Goal: Task Accomplishment & Management: Manage account settings

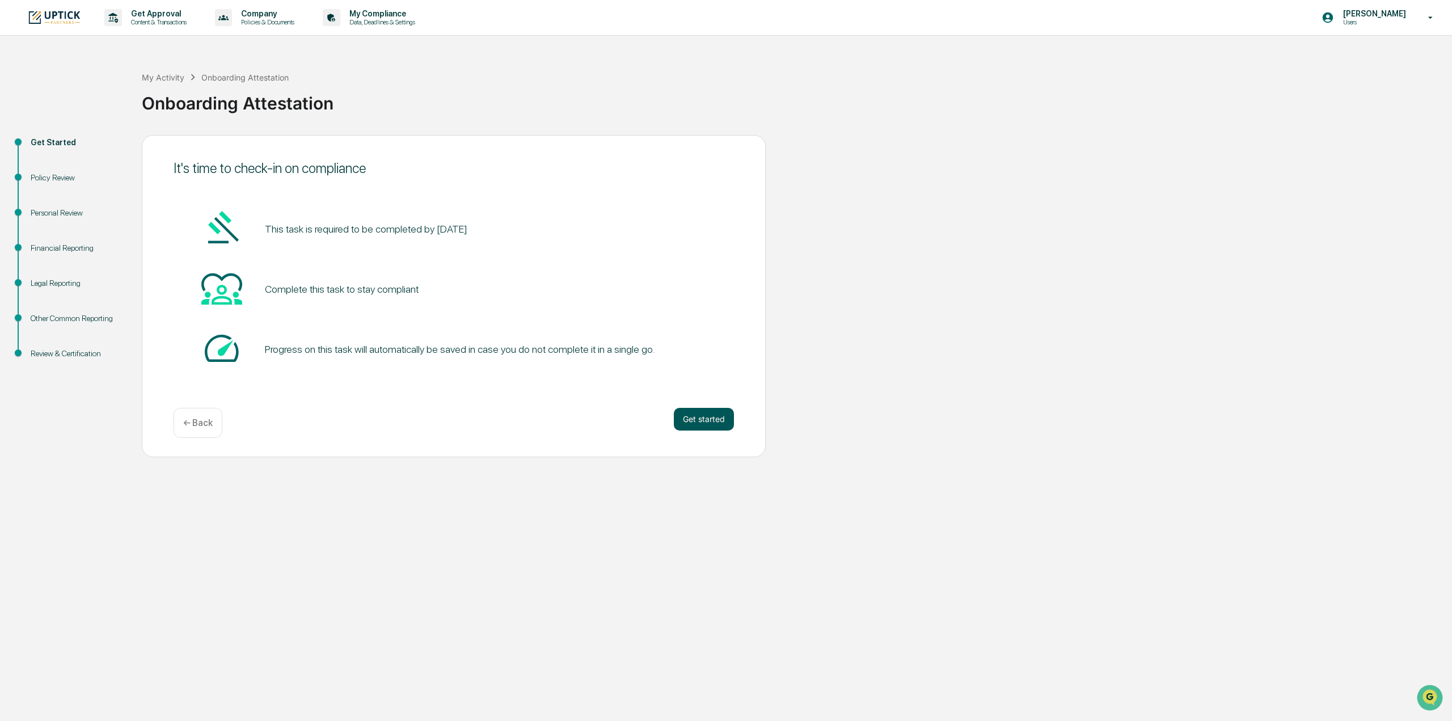
click at [720, 352] on button "Get started" at bounding box center [704, 419] width 60 height 23
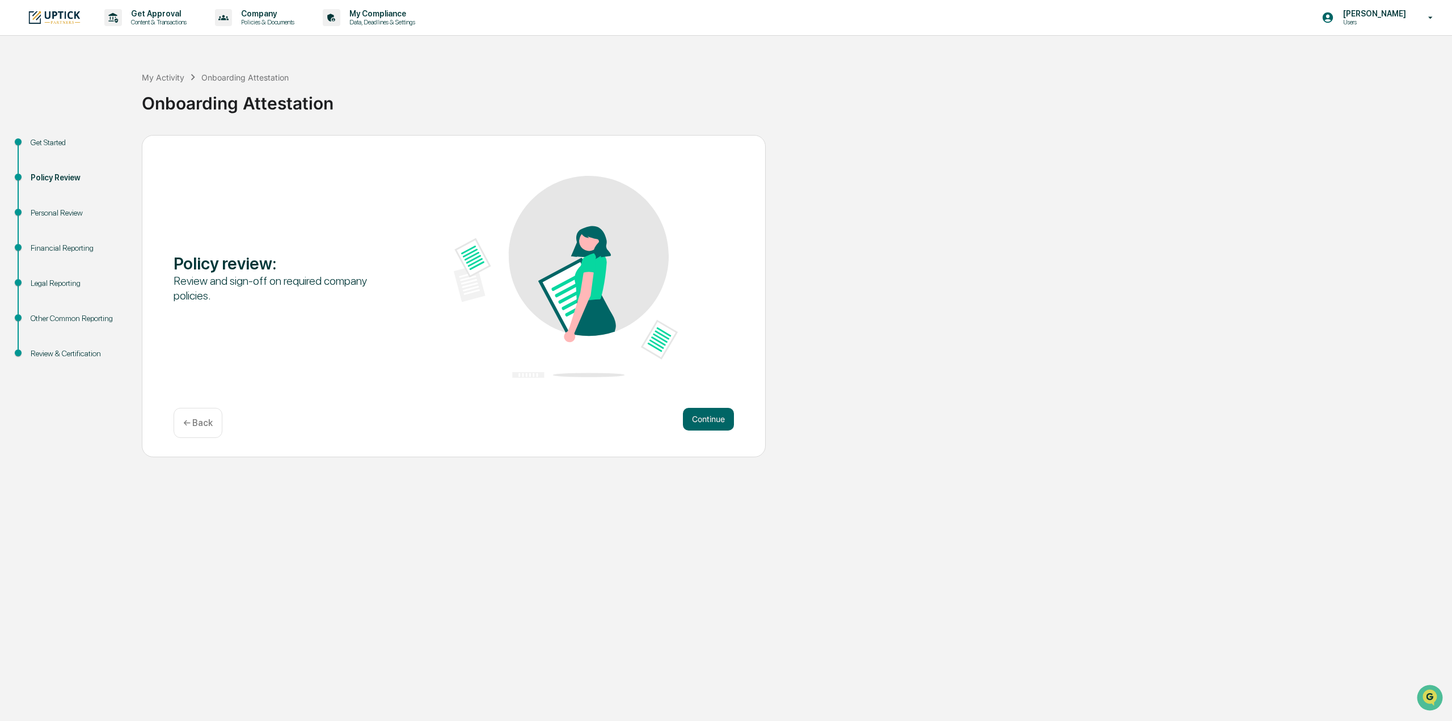
click at [720, 352] on button "Continue" at bounding box center [708, 419] width 51 height 23
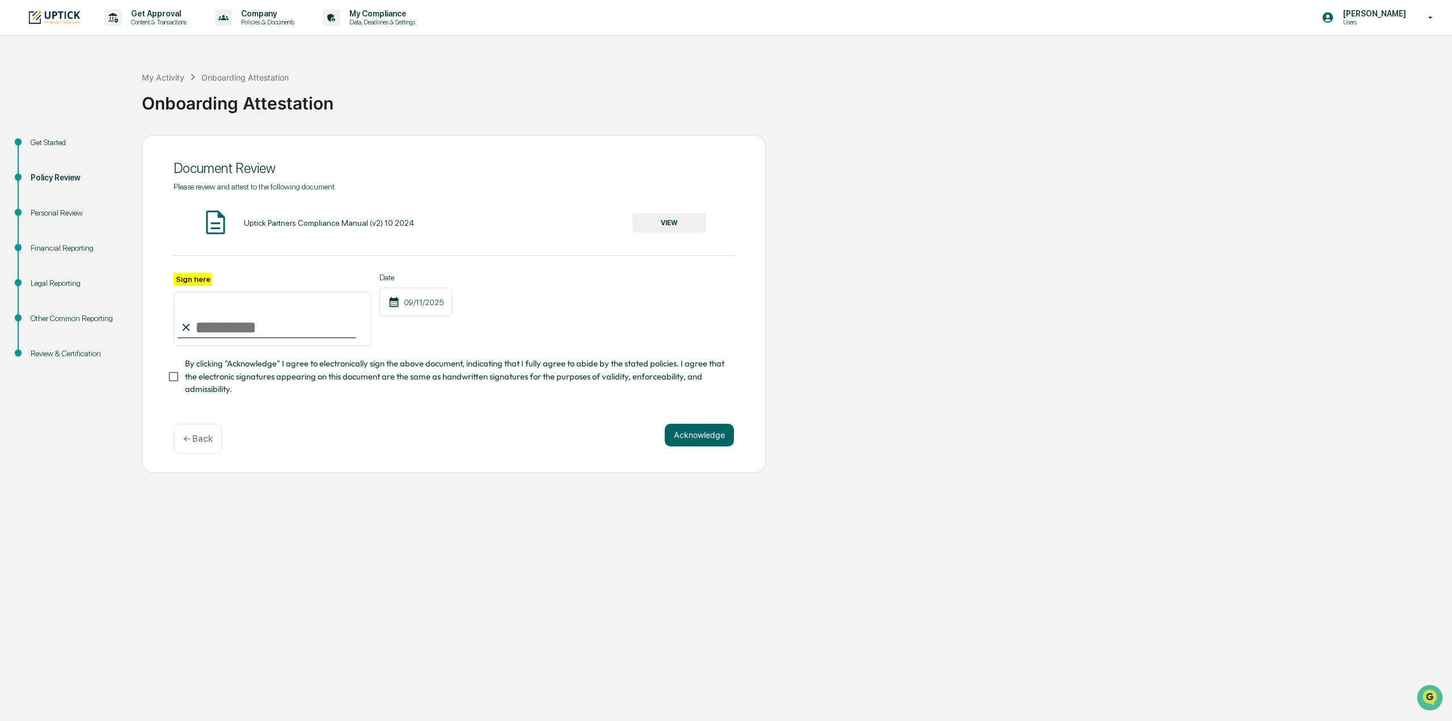
click at [688, 224] on button "VIEW" at bounding box center [669, 222] width 74 height 19
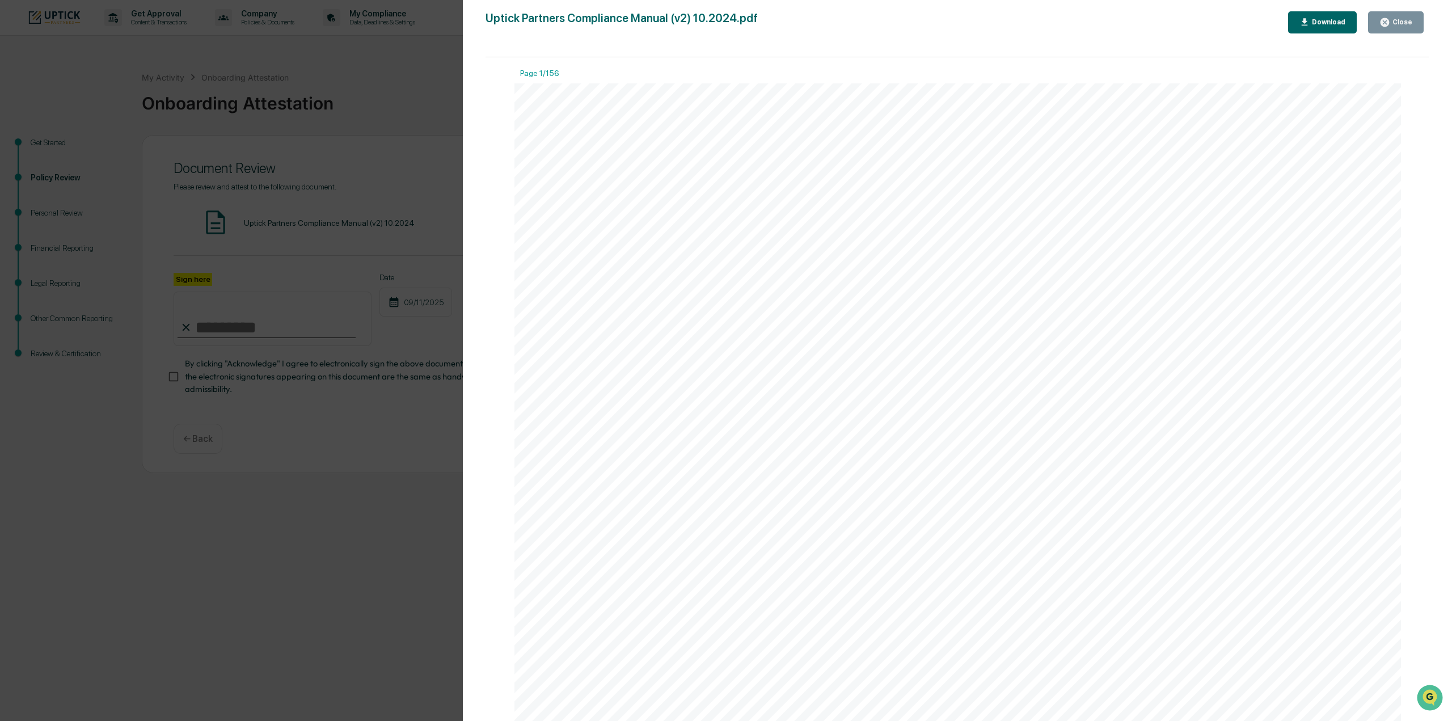
click at [720, 26] on icon "button" at bounding box center [1384, 22] width 11 height 11
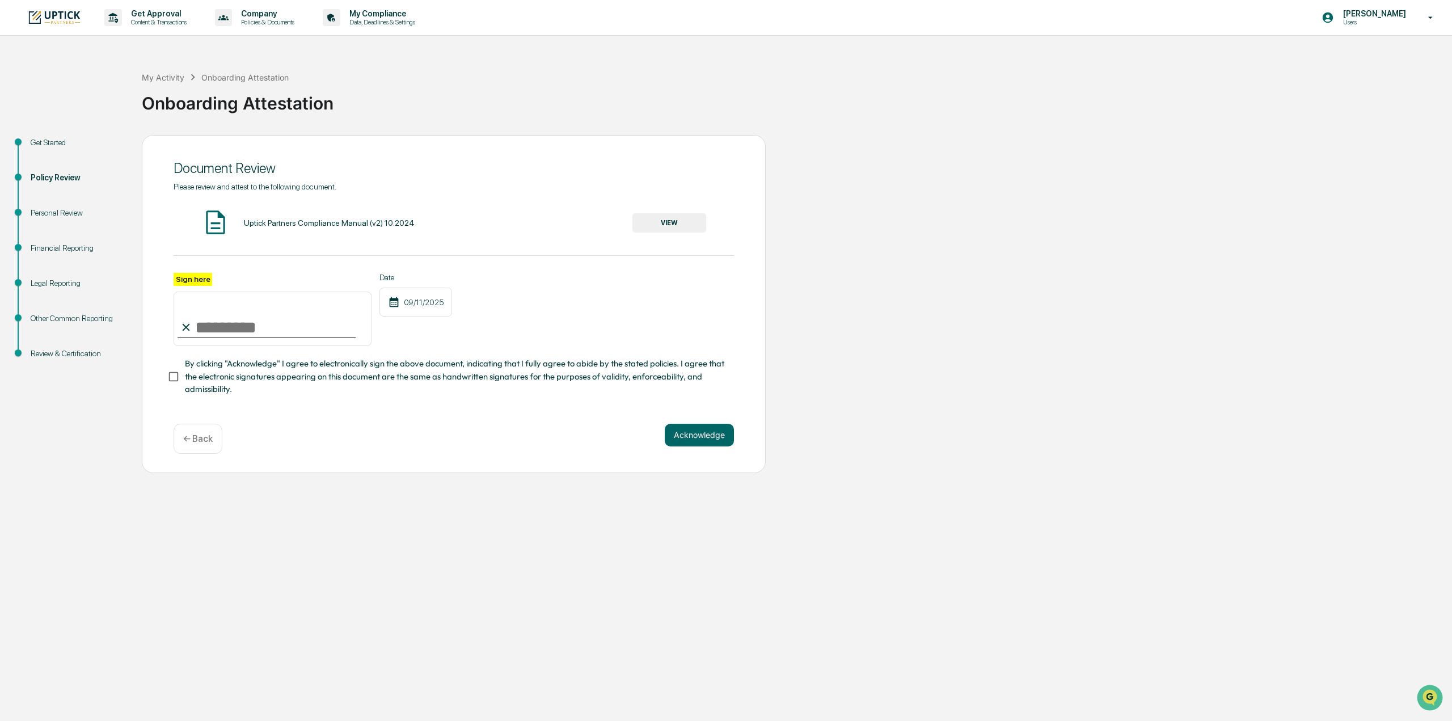
click at [222, 328] on input "Sign here" at bounding box center [273, 318] width 198 height 54
type input "**********"
click at [710, 352] on button "Acknowledge" at bounding box center [699, 435] width 69 height 23
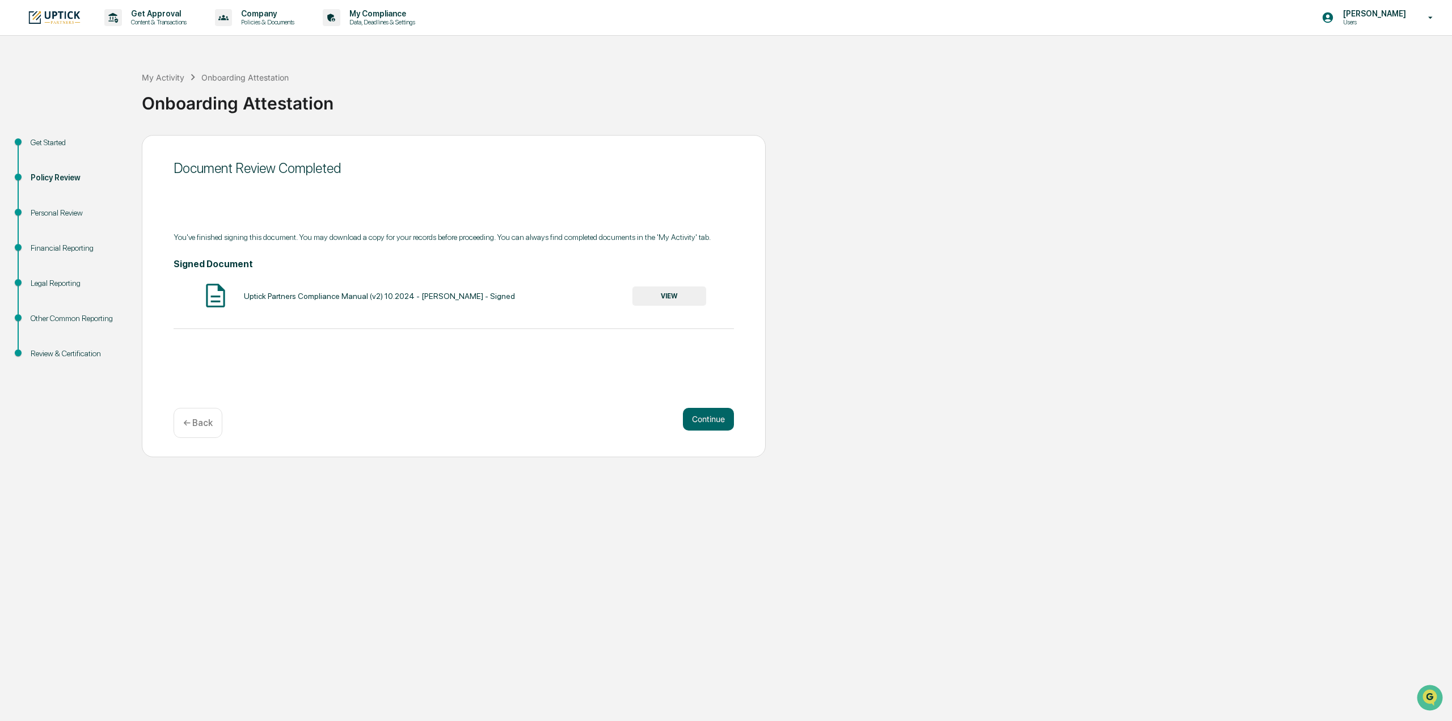
click at [670, 296] on button "VIEW" at bounding box center [669, 295] width 74 height 19
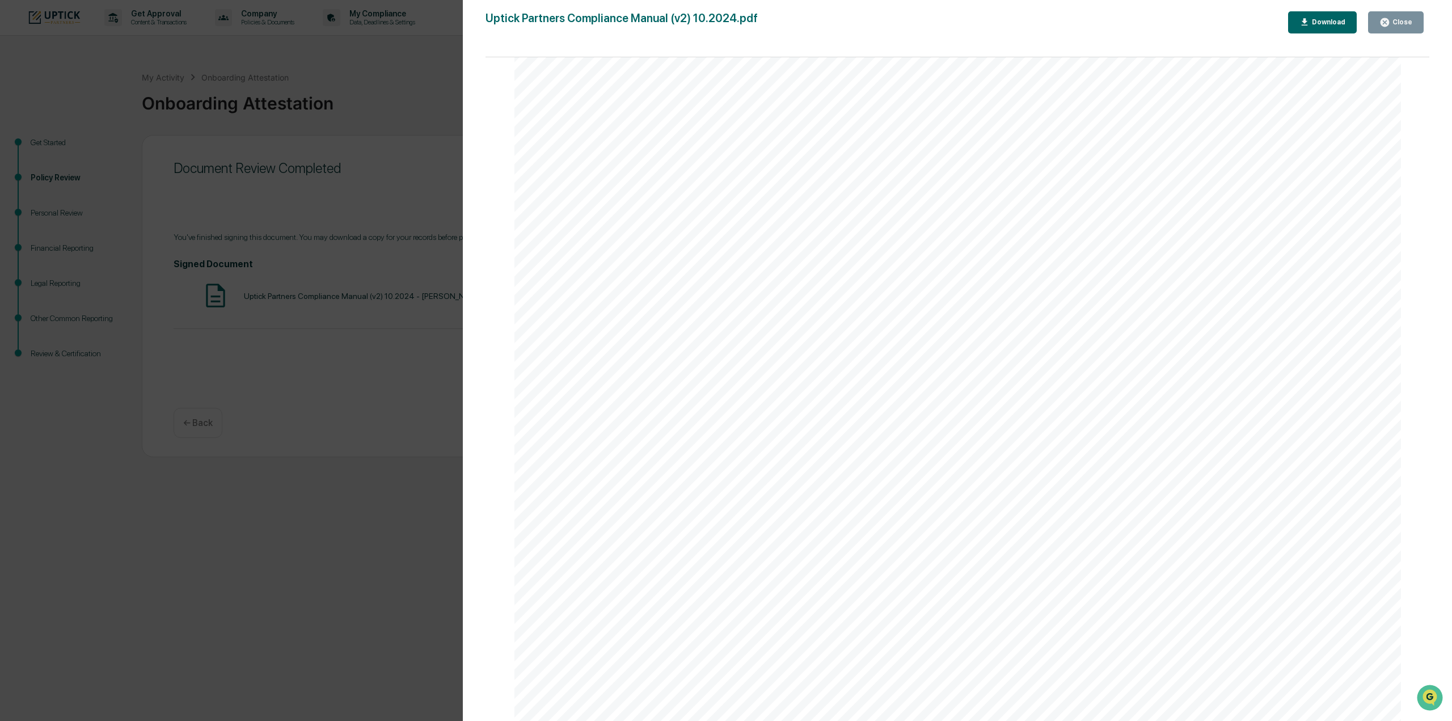
scroll to position [185069, 0]
click at [1305, 20] on icon "button" at bounding box center [1304, 22] width 11 height 11
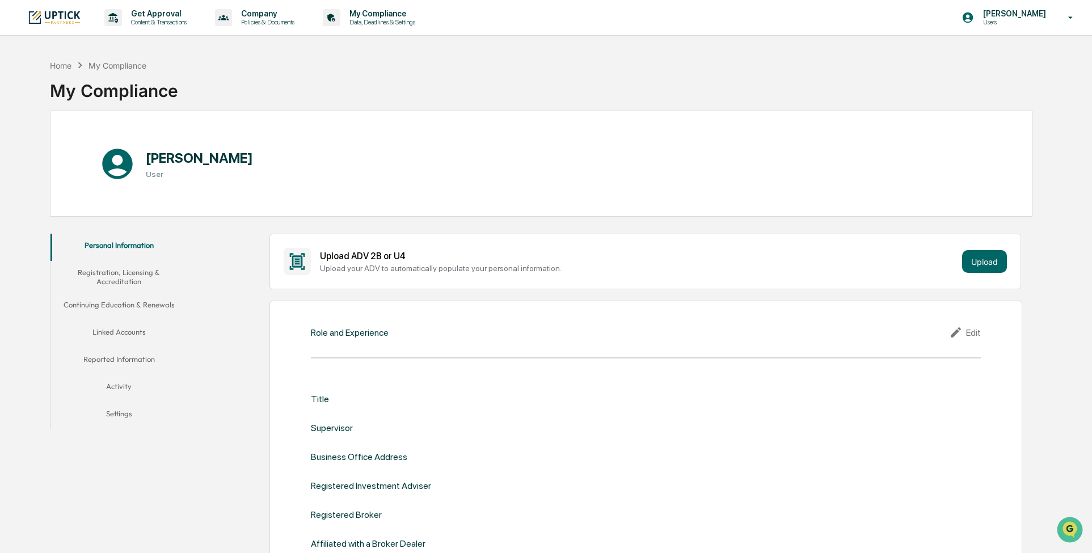
click at [129, 274] on button "Registration, Licensing & Accreditation" at bounding box center [118, 277] width 137 height 32
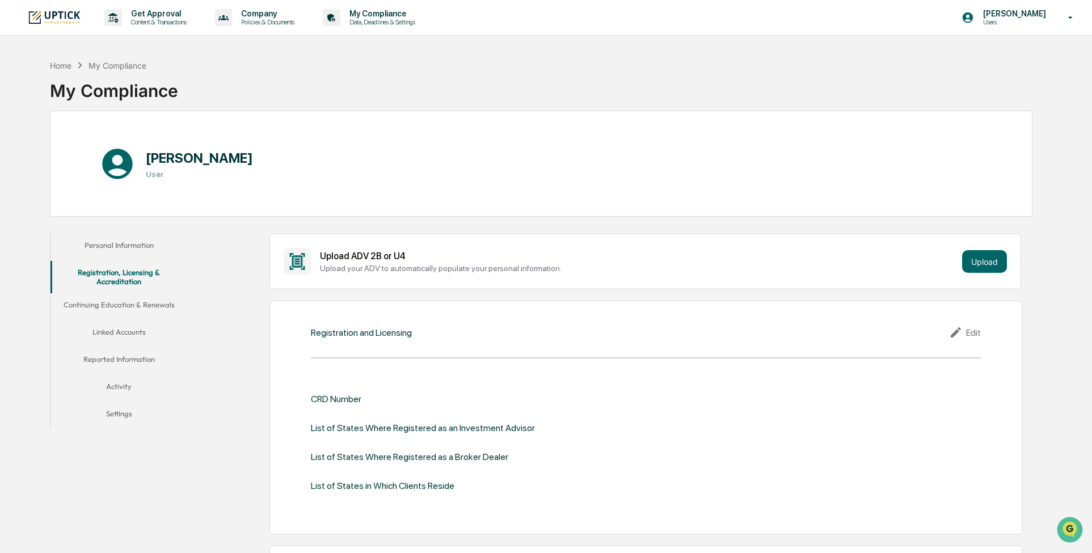
click at [142, 305] on button "Continuing Education & Renewals" at bounding box center [118, 306] width 137 height 27
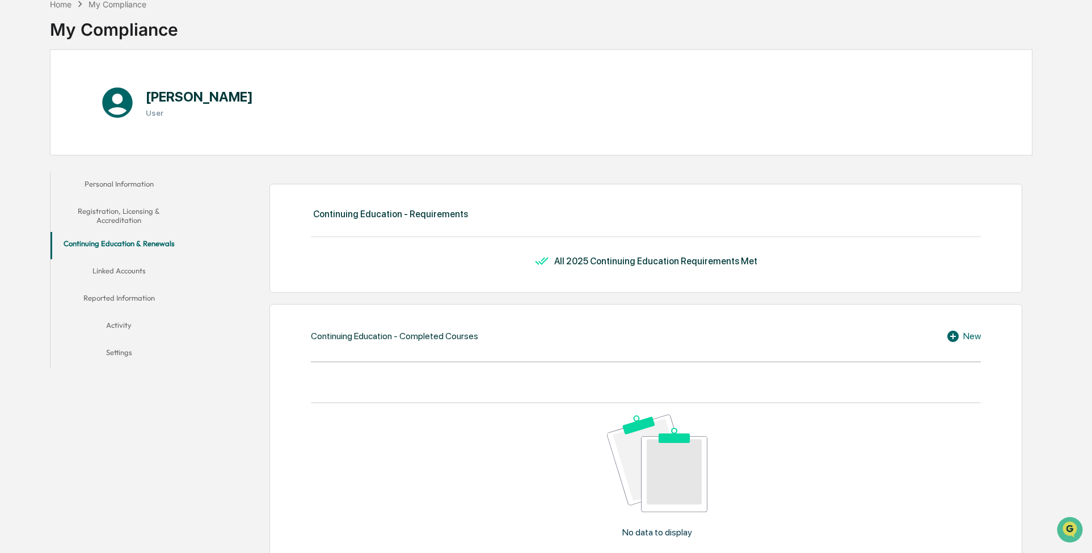
scroll to position [57, 0]
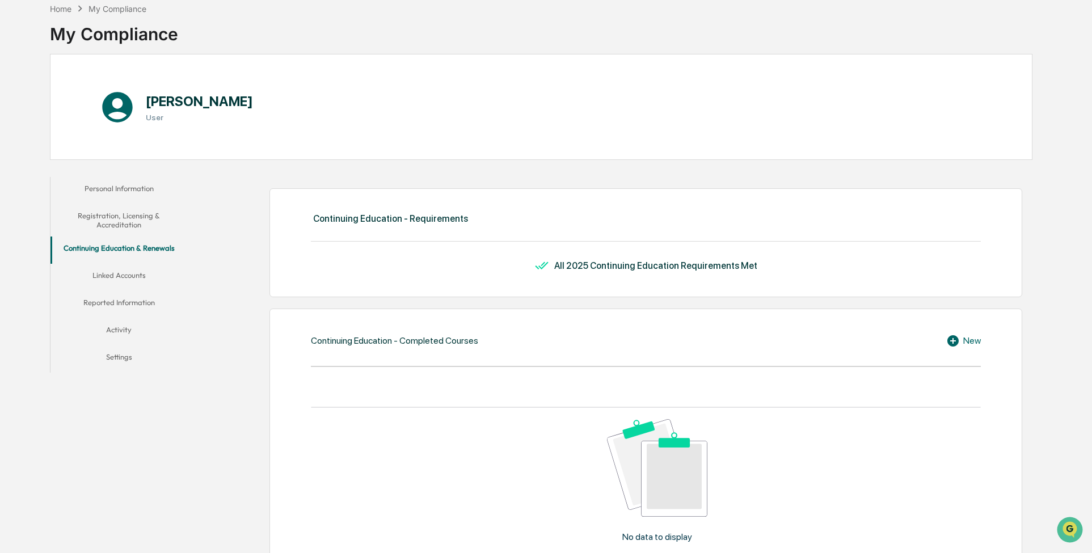
click at [136, 279] on button "Linked Accounts" at bounding box center [118, 277] width 137 height 27
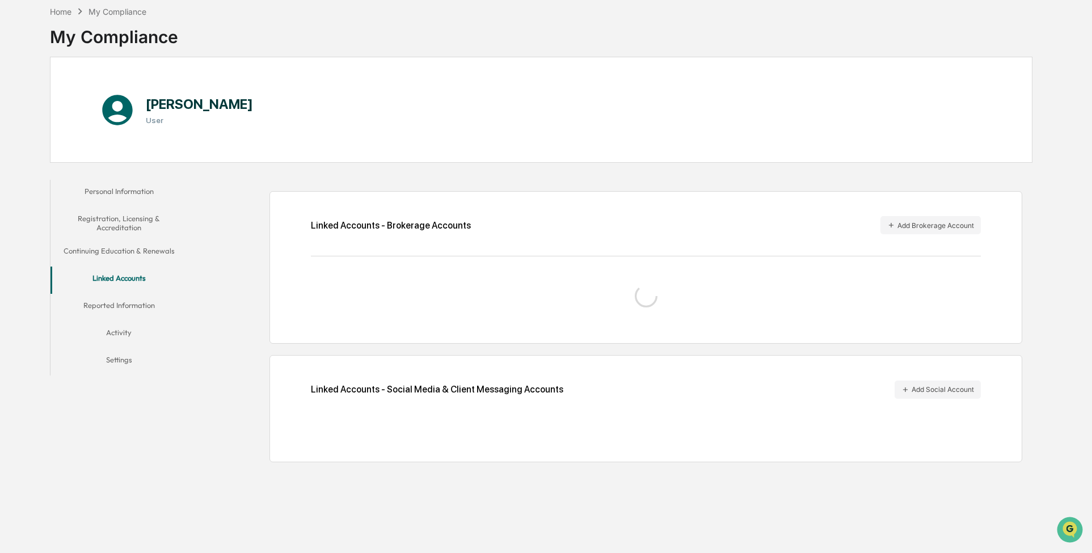
scroll to position [54, 0]
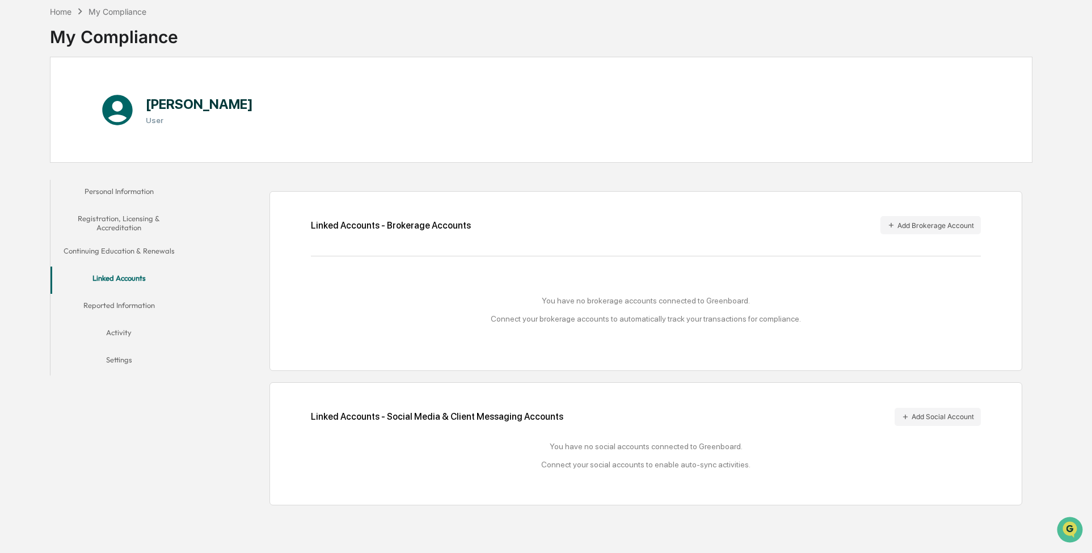
click at [145, 303] on button "Reported Information" at bounding box center [118, 307] width 137 height 27
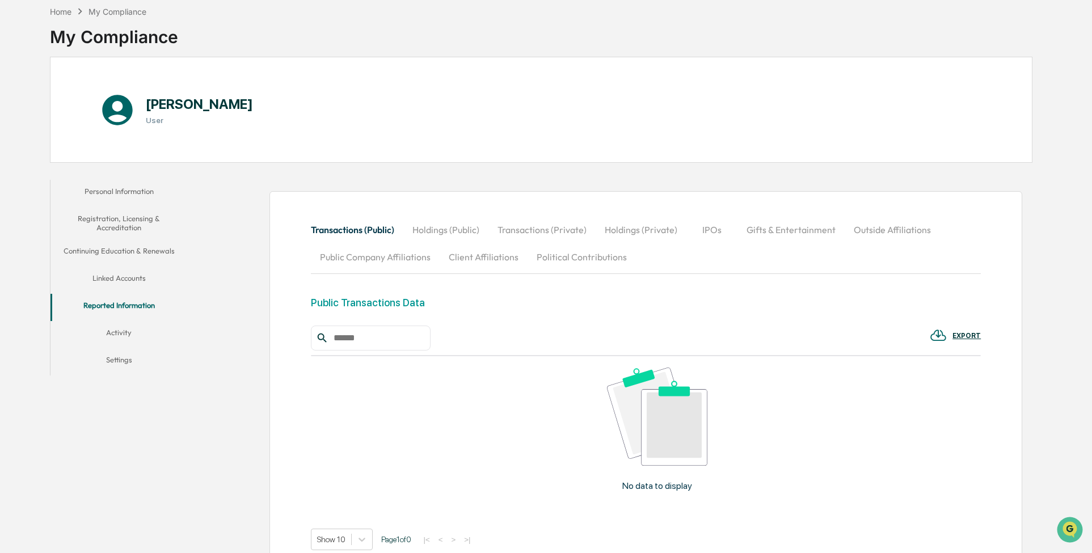
click at [120, 335] on button "Activity" at bounding box center [118, 334] width 137 height 27
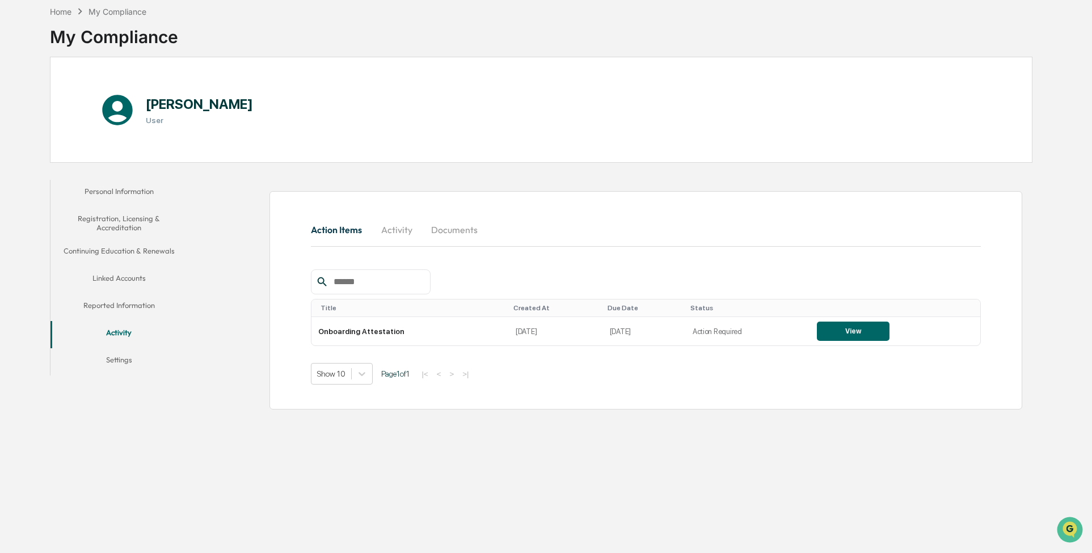
click at [122, 308] on button "Reported Information" at bounding box center [118, 307] width 137 height 27
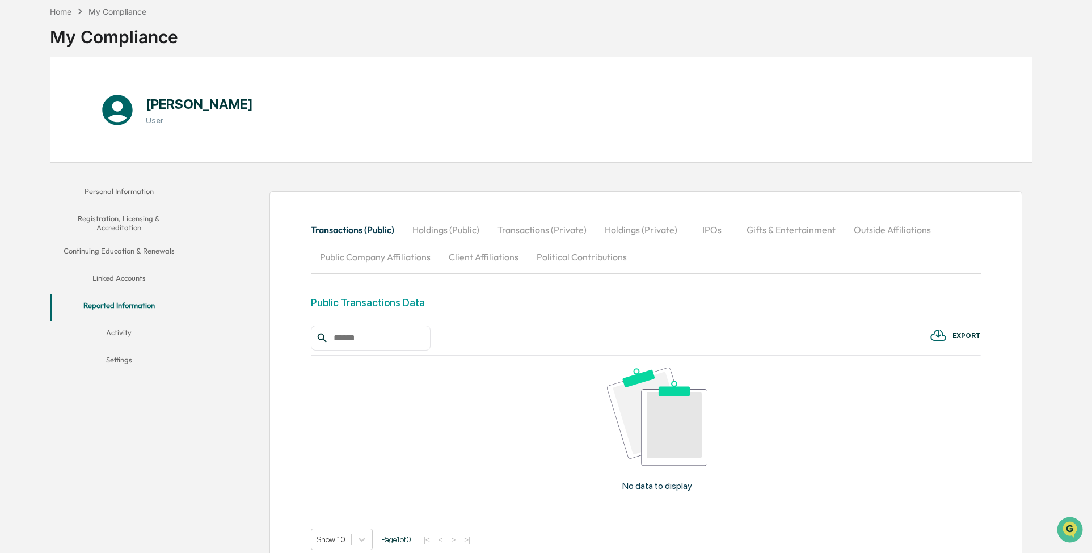
click at [124, 329] on button "Activity" at bounding box center [118, 334] width 137 height 27
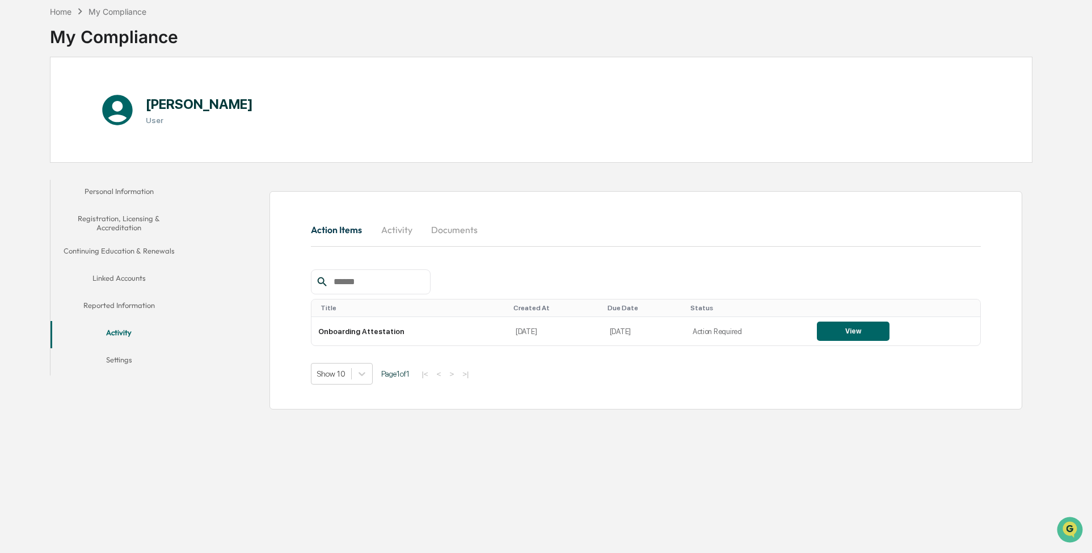
click at [125, 353] on button "Settings" at bounding box center [118, 361] width 137 height 27
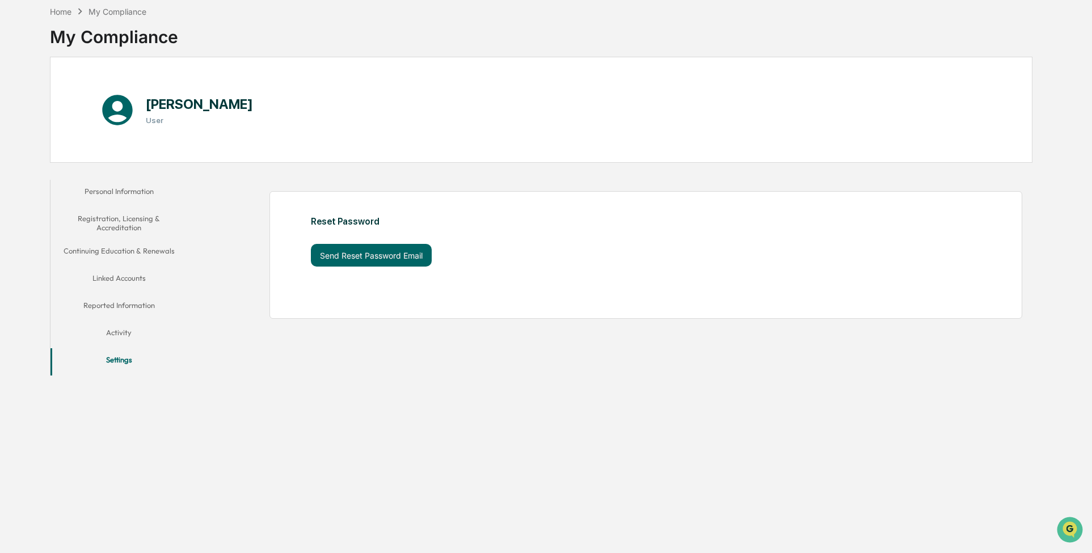
click at [130, 191] on button "Personal Information" at bounding box center [118, 193] width 137 height 27
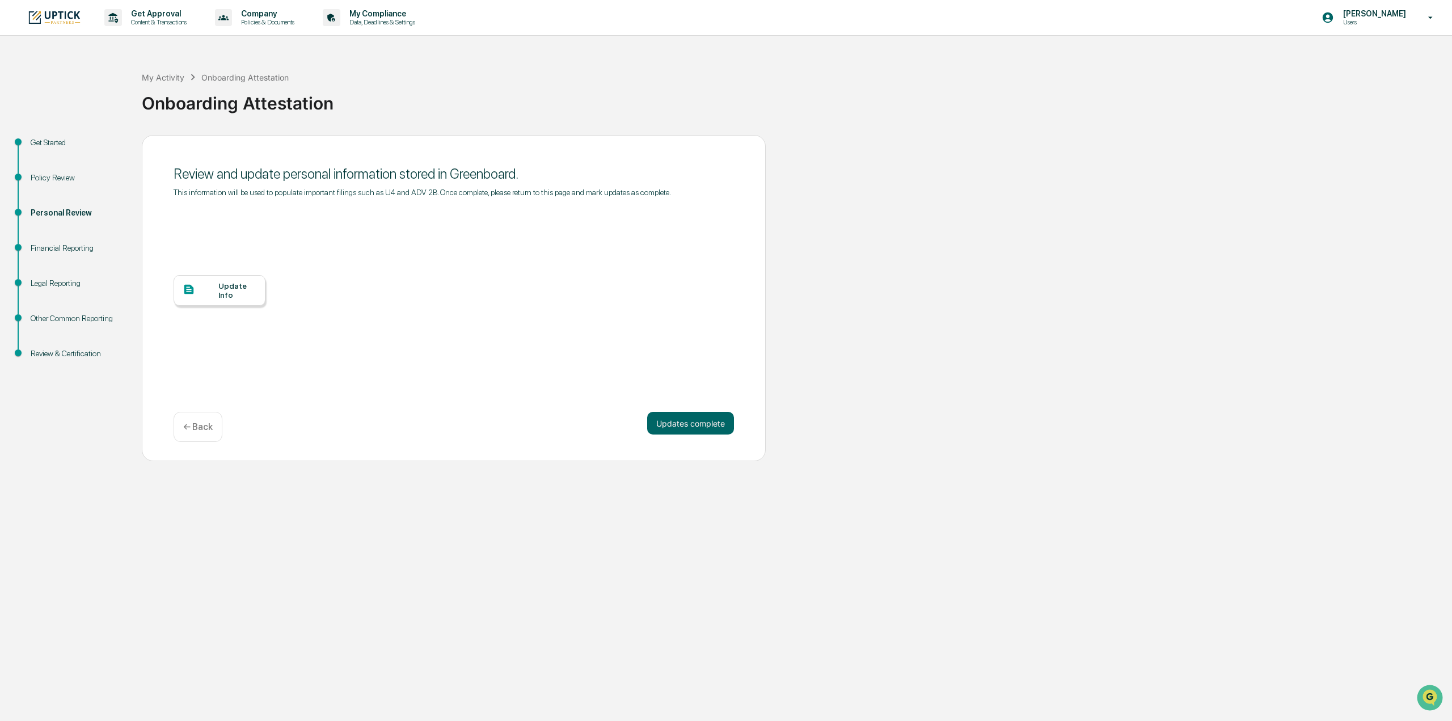
click at [87, 252] on div "Financial Reporting" at bounding box center [77, 248] width 93 height 12
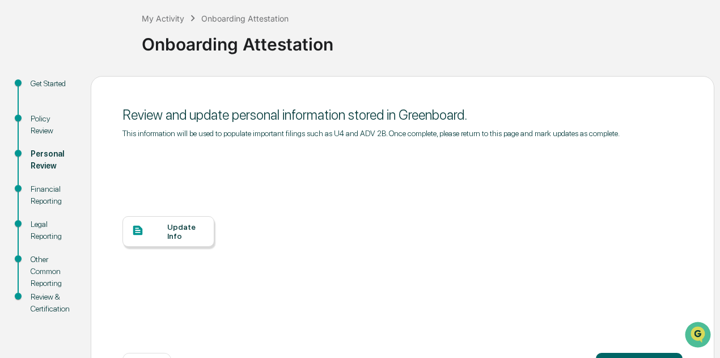
scroll to position [103, 0]
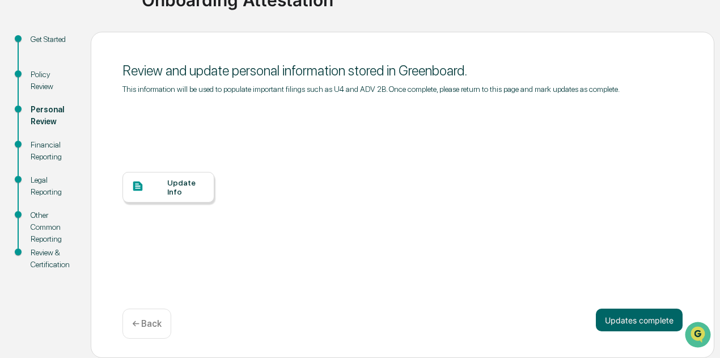
click at [40, 77] on div "Policy Review" at bounding box center [52, 81] width 42 height 24
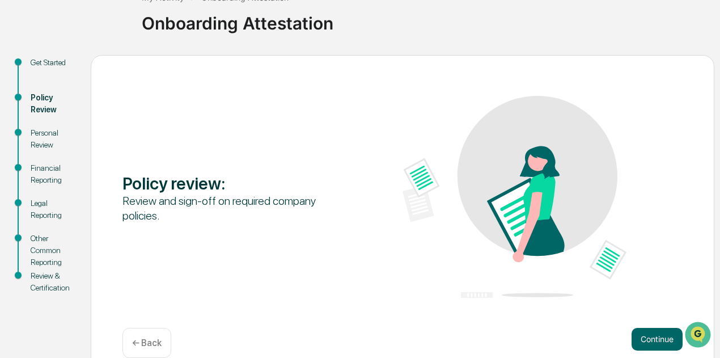
scroll to position [99, 0]
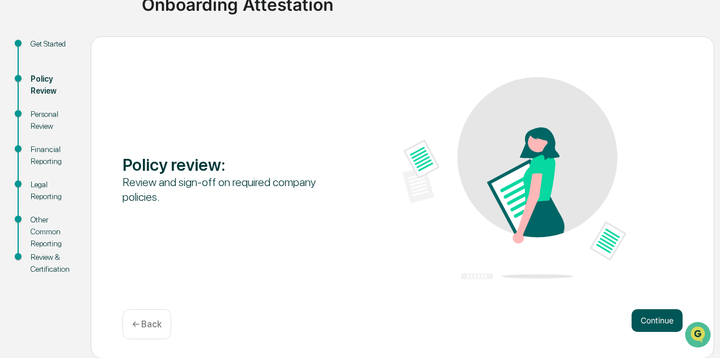
click at [657, 310] on button "Continue" at bounding box center [657, 320] width 51 height 23
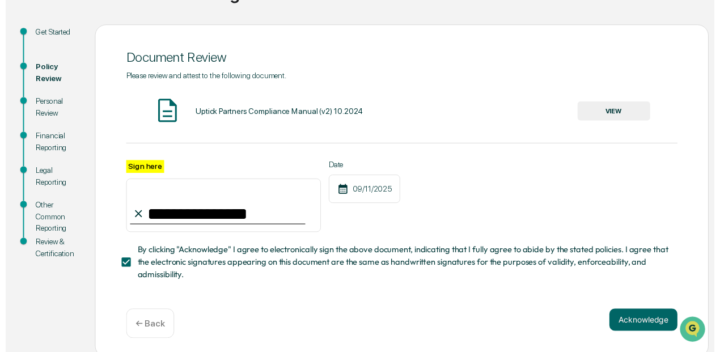
scroll to position [119, 0]
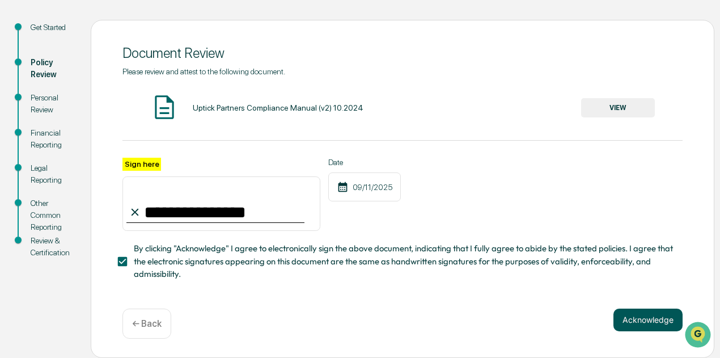
click at [633, 323] on button "Acknowledge" at bounding box center [648, 319] width 69 height 23
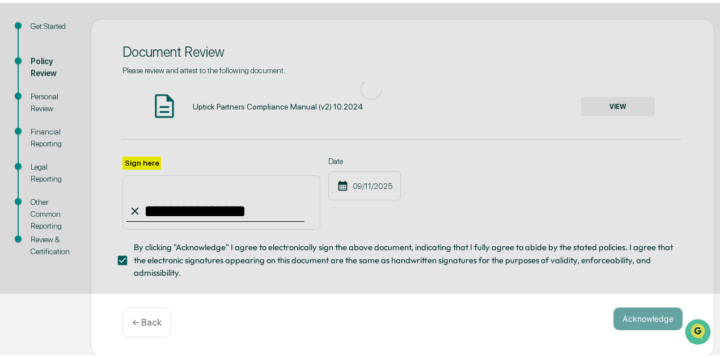
scroll to position [99, 0]
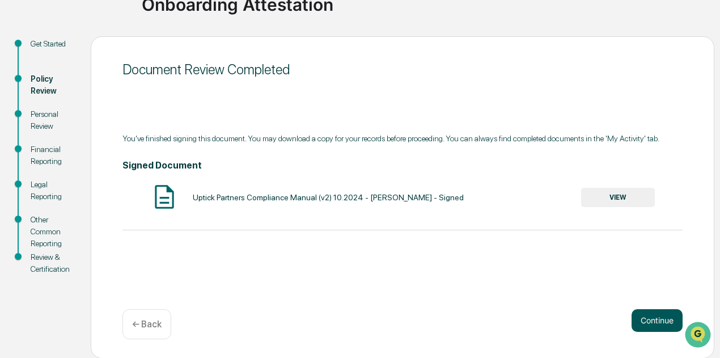
click at [658, 314] on button "Continue" at bounding box center [657, 320] width 51 height 23
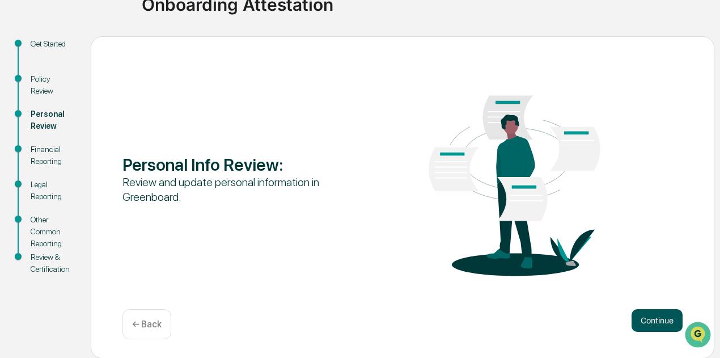
click at [662, 323] on button "Continue" at bounding box center [657, 320] width 51 height 23
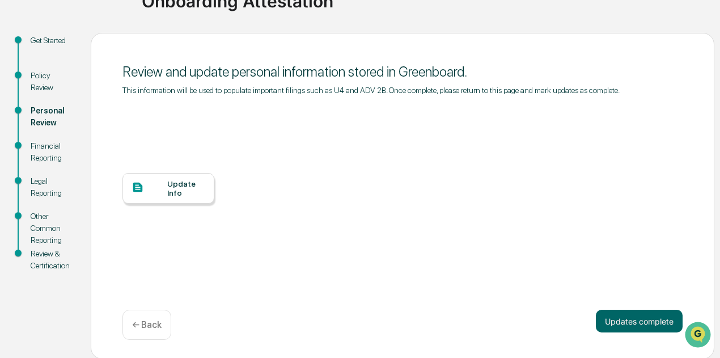
scroll to position [103, 0]
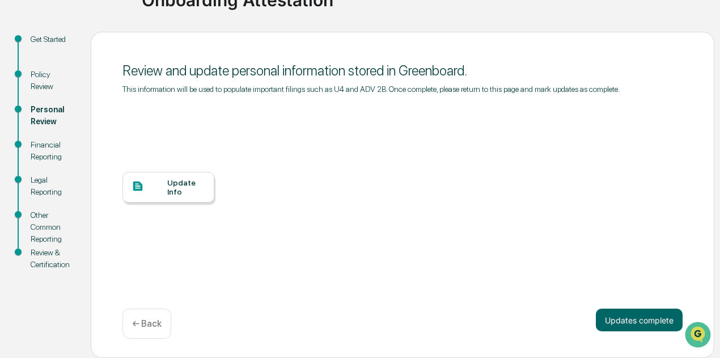
click at [197, 183] on div "Update Info" at bounding box center [186, 187] width 38 height 18
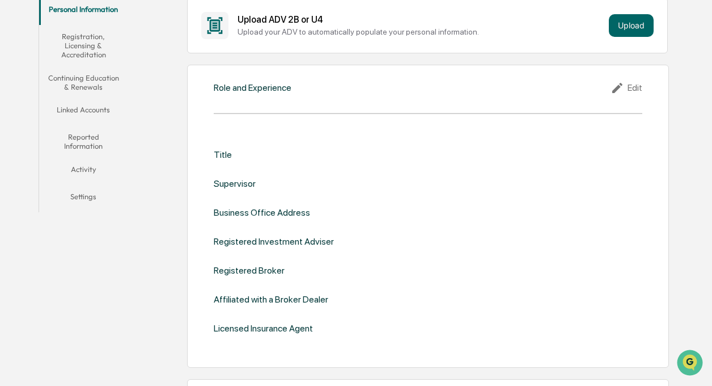
scroll to position [92, 0]
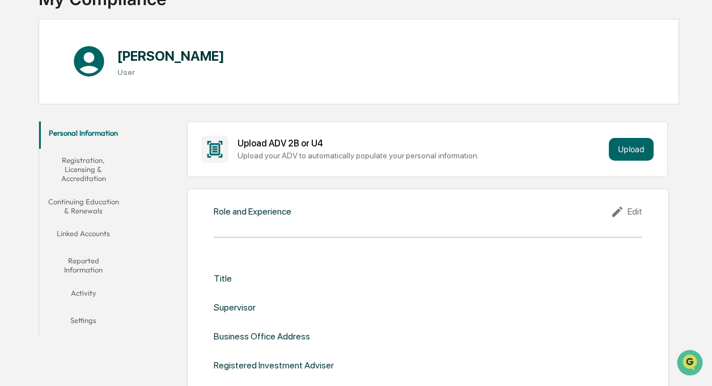
click at [92, 177] on button "Registration, Licensing & Accreditation" at bounding box center [83, 169] width 89 height 41
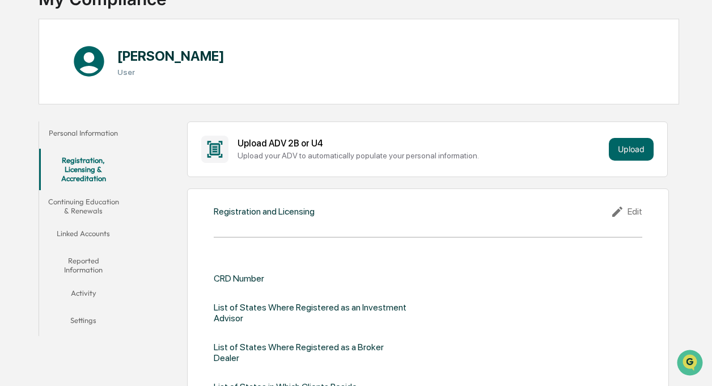
click at [103, 202] on button "Continuing Education & Renewals" at bounding box center [83, 206] width 89 height 32
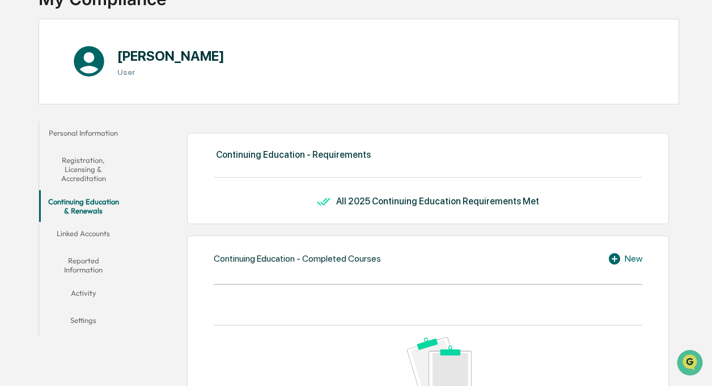
click at [102, 232] on button "Linked Accounts" at bounding box center [83, 235] width 89 height 27
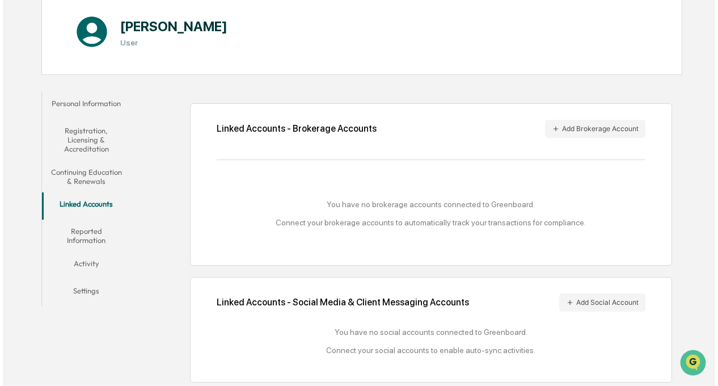
scroll to position [124, 0]
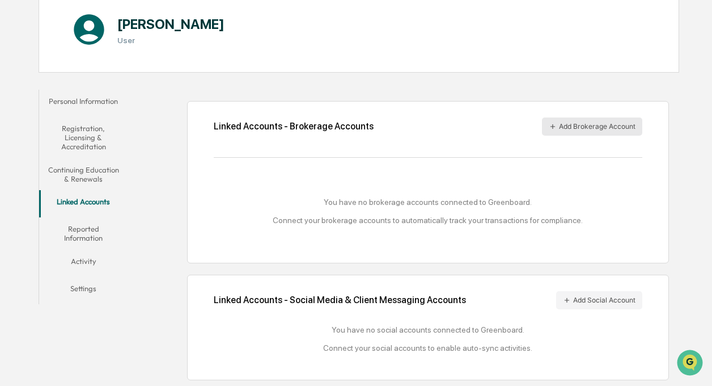
click at [577, 128] on button "Add Brokerage Account" at bounding box center [592, 126] width 100 height 18
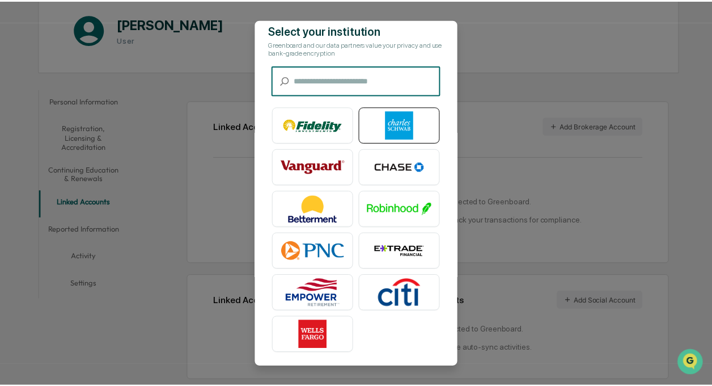
scroll to position [33, 0]
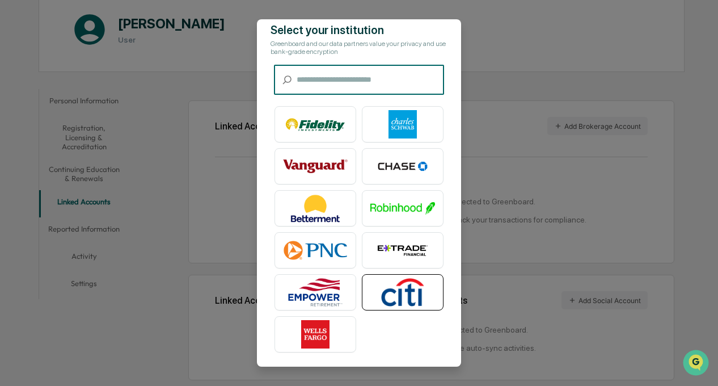
click at [396, 280] on img at bounding box center [402, 292] width 65 height 28
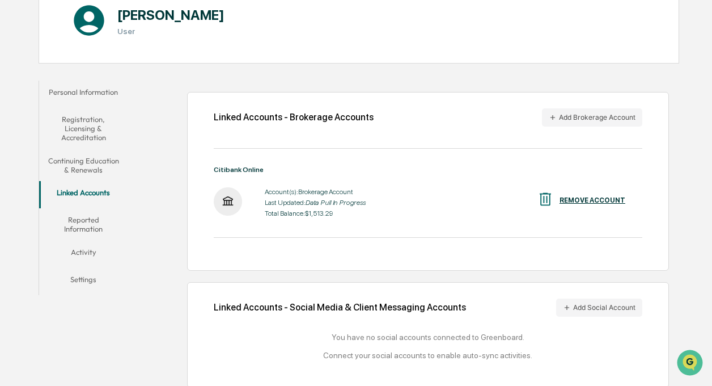
scroll to position [139, 0]
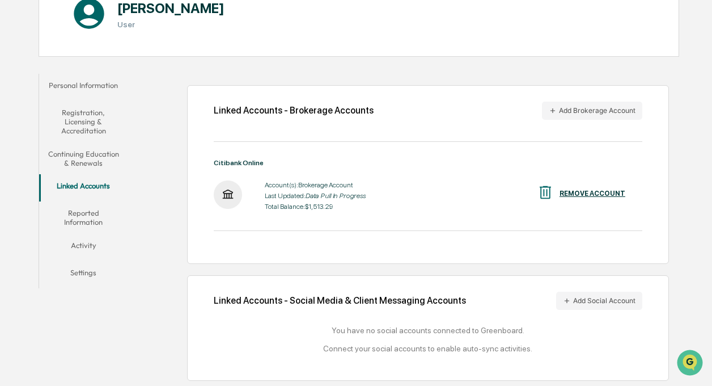
click at [102, 210] on button "Reported Information" at bounding box center [83, 217] width 89 height 32
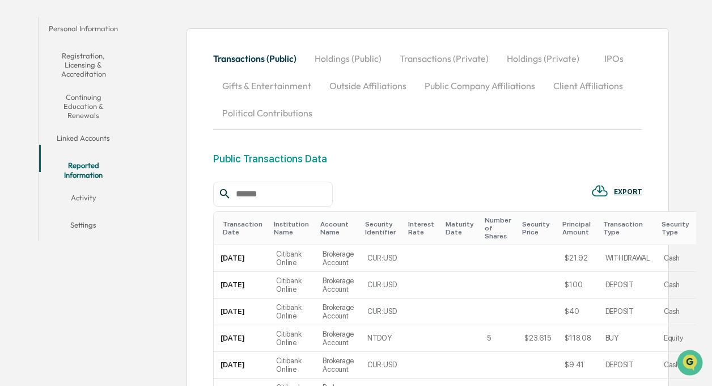
scroll to position [139, 0]
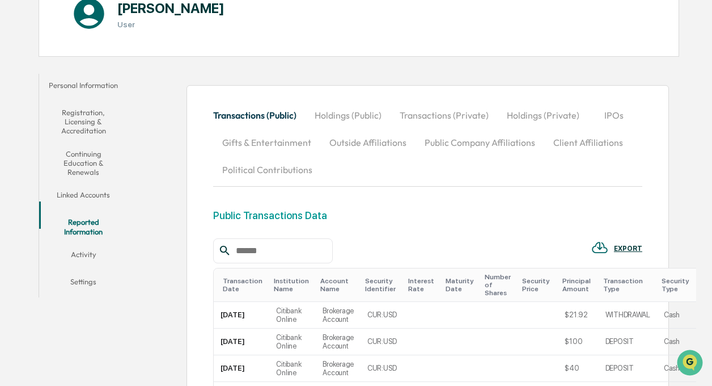
click at [322, 109] on button "Holdings (Public)" at bounding box center [348, 114] width 85 height 27
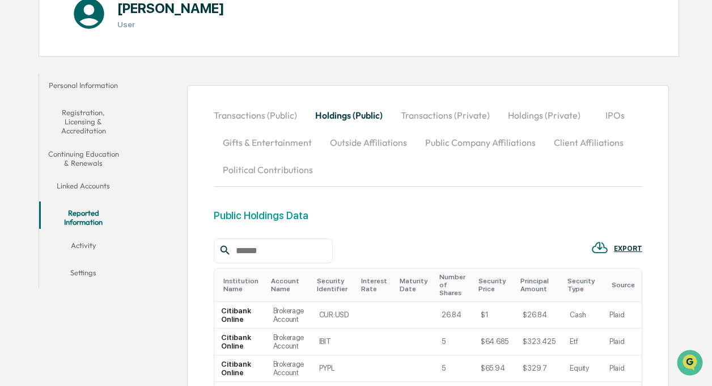
click at [92, 238] on button "Activity" at bounding box center [83, 247] width 89 height 27
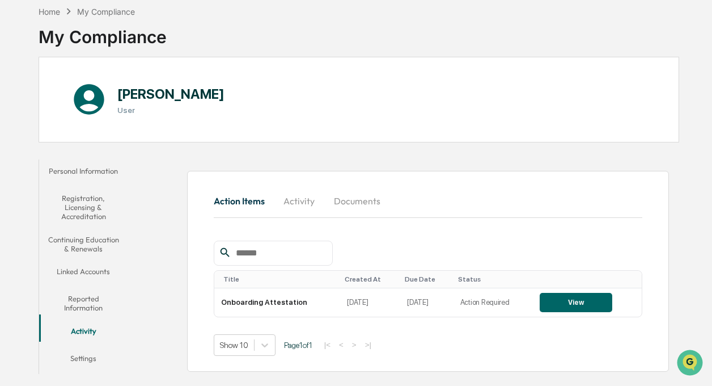
scroll to position [53, 0]
click at [77, 348] on button "Settings" at bounding box center [83, 360] width 89 height 27
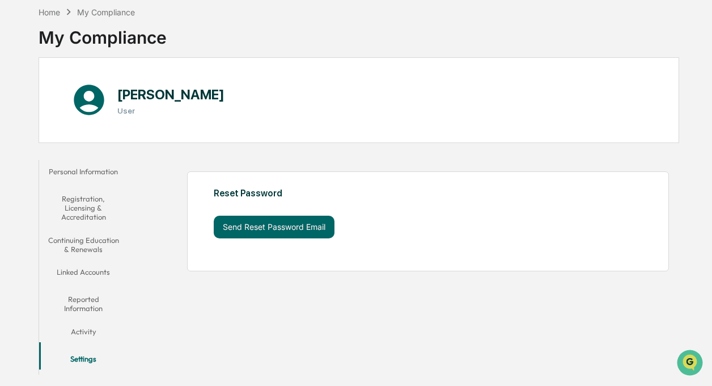
click at [105, 166] on button "Personal Information" at bounding box center [83, 173] width 89 height 27
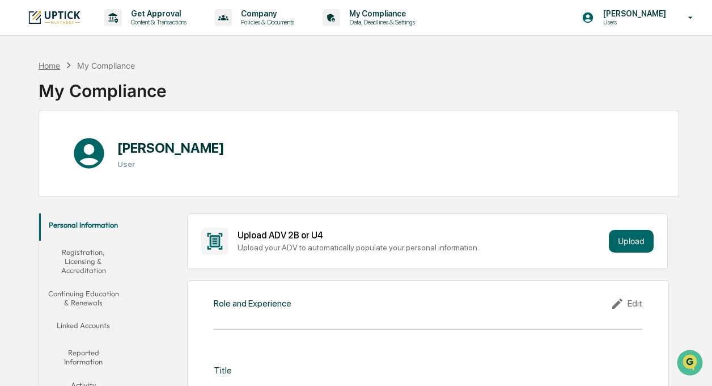
click at [56, 64] on div "Home" at bounding box center [50, 66] width 22 height 10
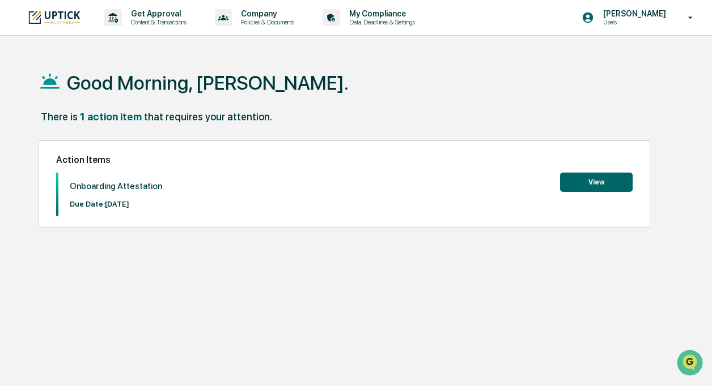
click at [610, 184] on button "View" at bounding box center [596, 181] width 73 height 19
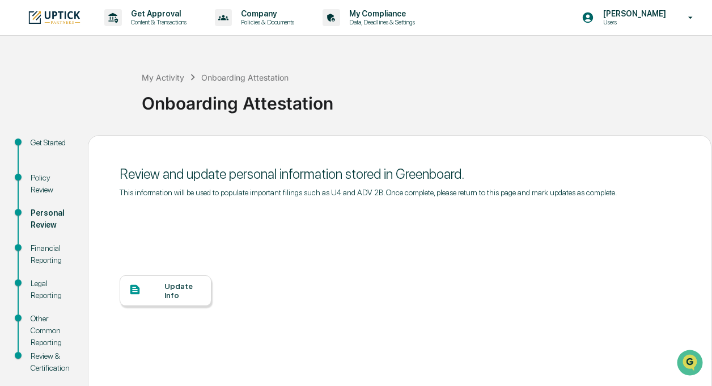
click at [190, 297] on div "Update Info" at bounding box center [183, 290] width 38 height 18
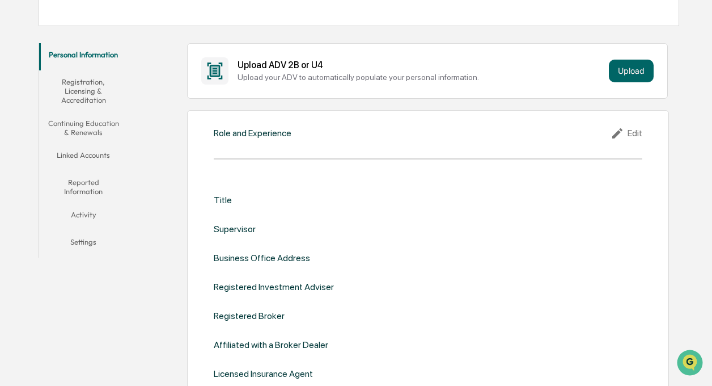
click at [91, 181] on button "Reported Information" at bounding box center [83, 187] width 89 height 32
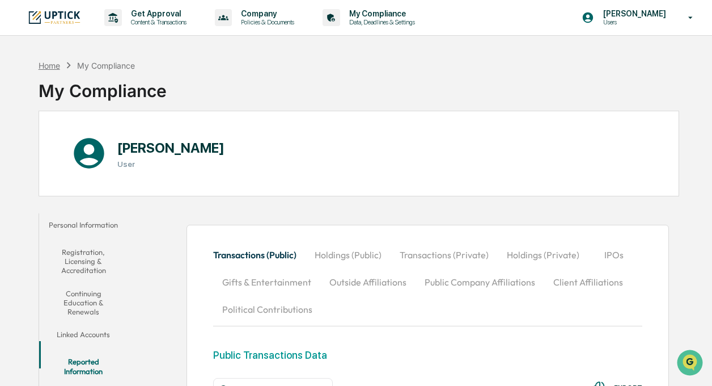
click at [55, 65] on div "Home" at bounding box center [50, 66] width 22 height 10
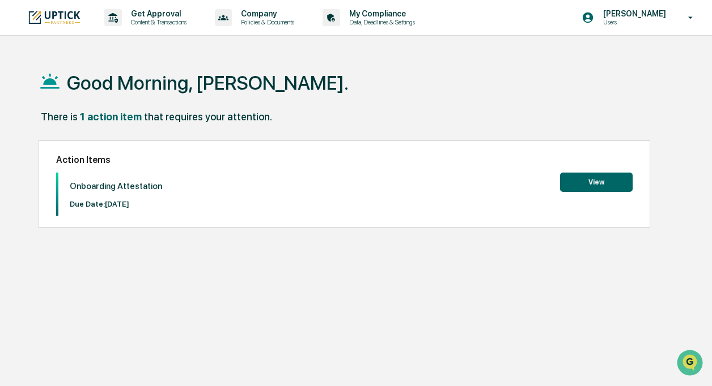
click at [570, 180] on button "View" at bounding box center [596, 181] width 73 height 19
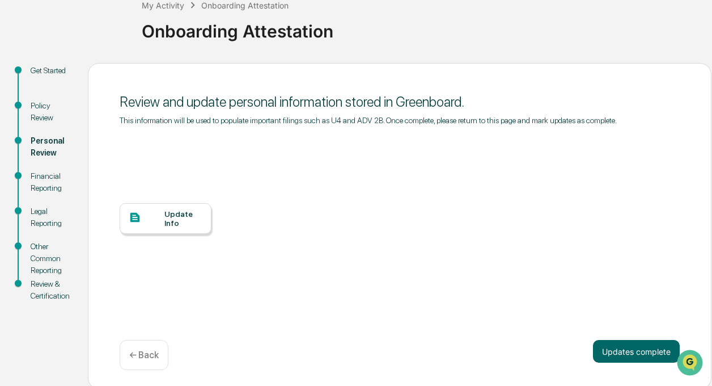
scroll to position [76, 0]
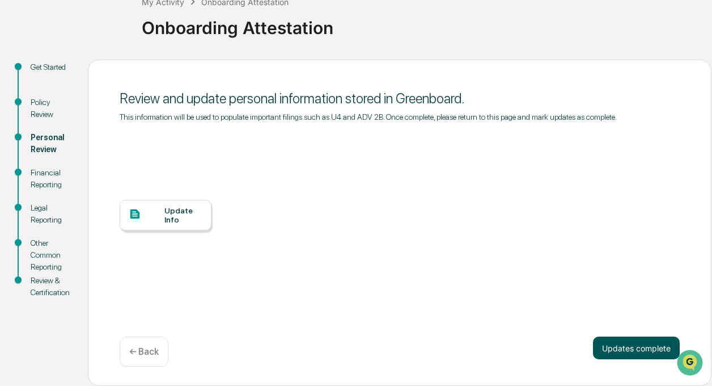
click at [632, 348] on button "Updates complete" at bounding box center [636, 347] width 87 height 23
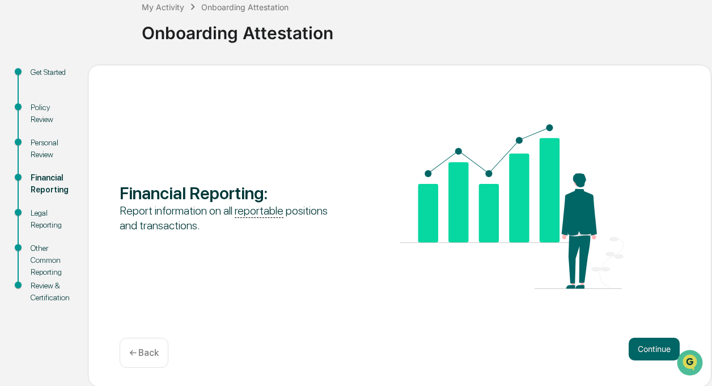
scroll to position [71, 0]
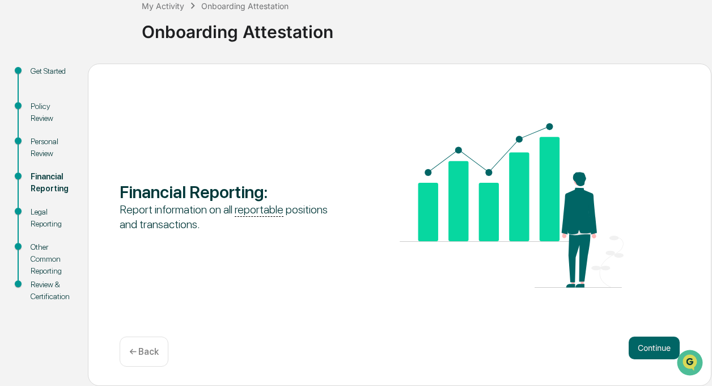
click at [50, 147] on div "Personal Review" at bounding box center [50, 148] width 39 height 24
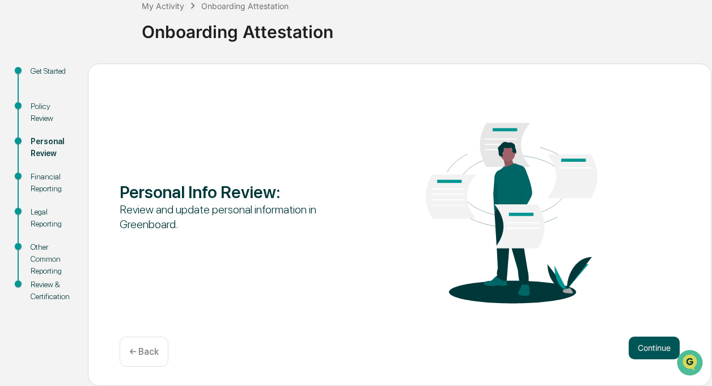
click at [642, 348] on button "Continue" at bounding box center [654, 347] width 51 height 23
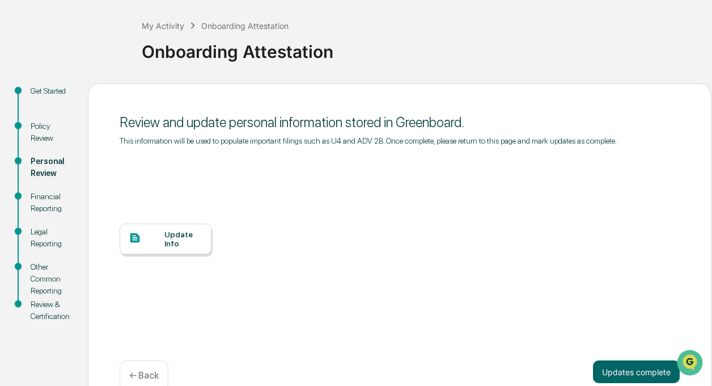
scroll to position [76, 0]
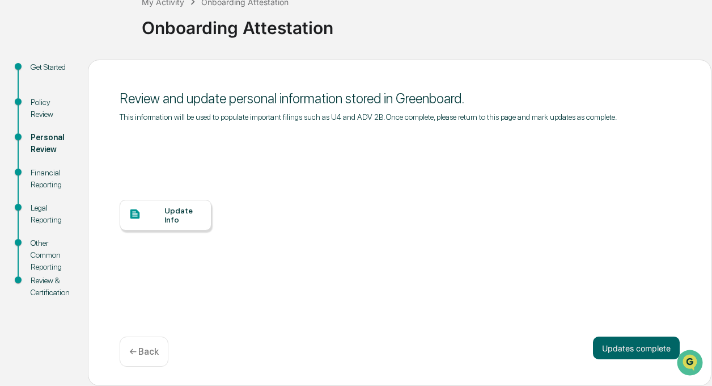
click at [181, 214] on div "Update Info" at bounding box center [183, 215] width 38 height 18
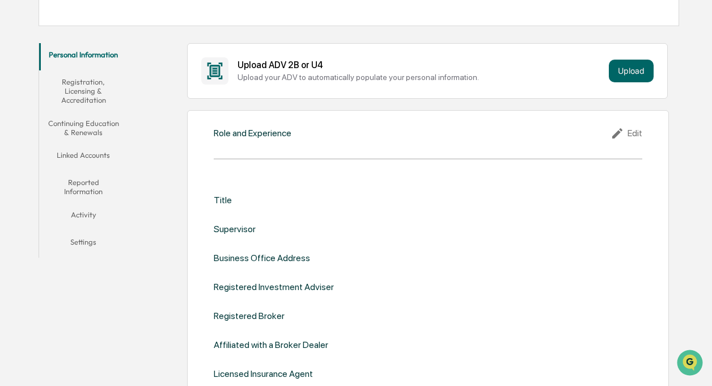
click at [56, 152] on button "Linked Accounts" at bounding box center [83, 156] width 89 height 27
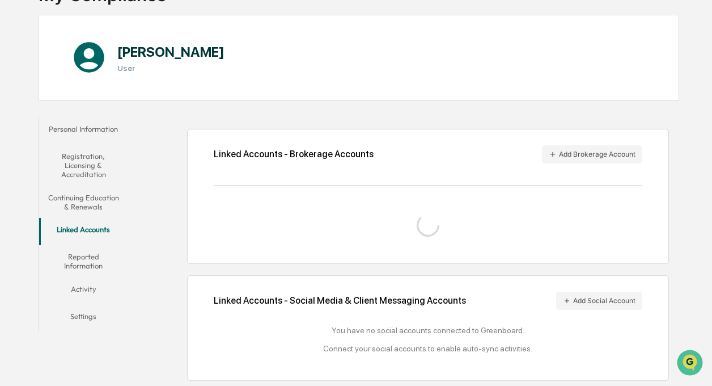
scroll to position [139, 0]
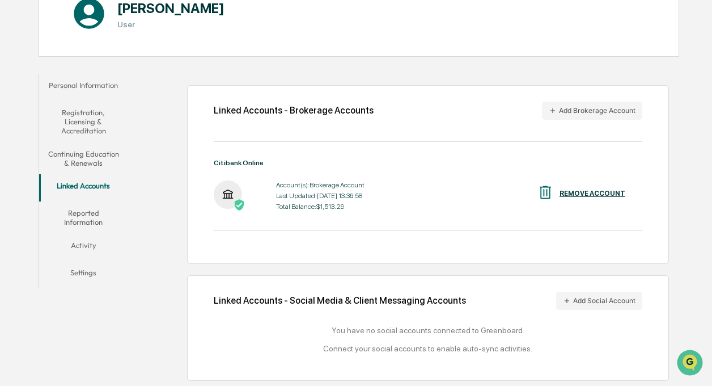
click at [593, 189] on div "REMOVE ACCOUNT" at bounding box center [593, 193] width 66 height 8
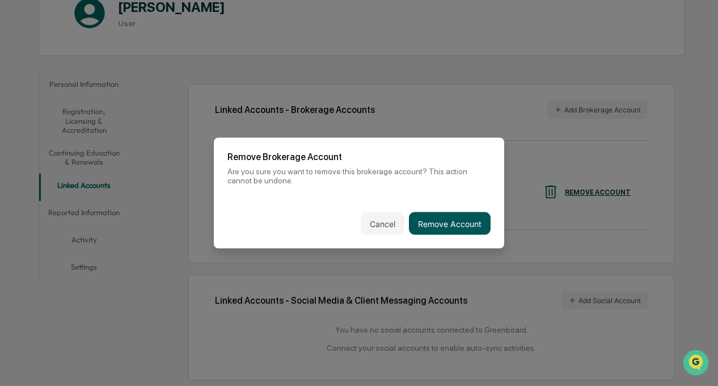
click at [437, 221] on button "Remove Account" at bounding box center [450, 223] width 82 height 23
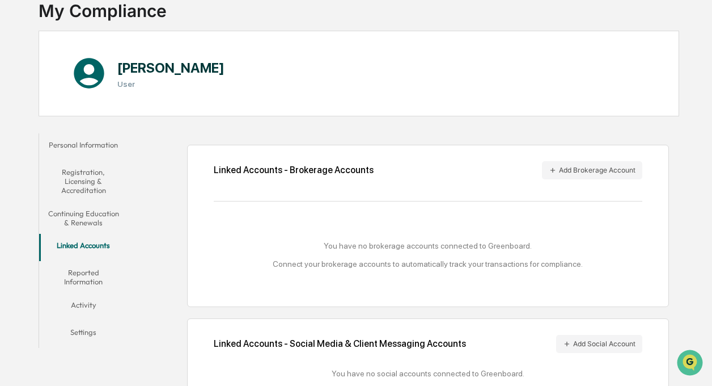
scroll to position [0, 0]
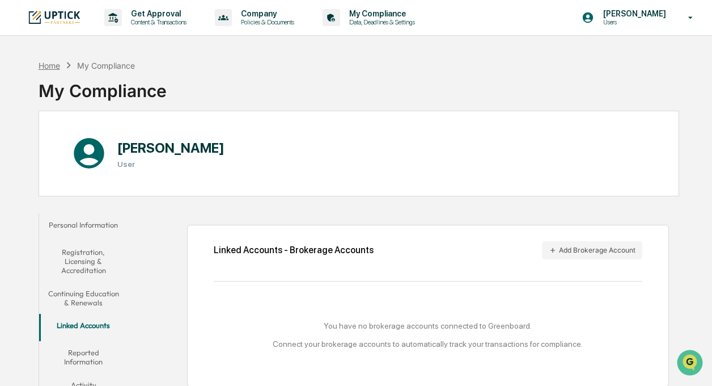
click at [57, 66] on div "Home" at bounding box center [50, 66] width 22 height 10
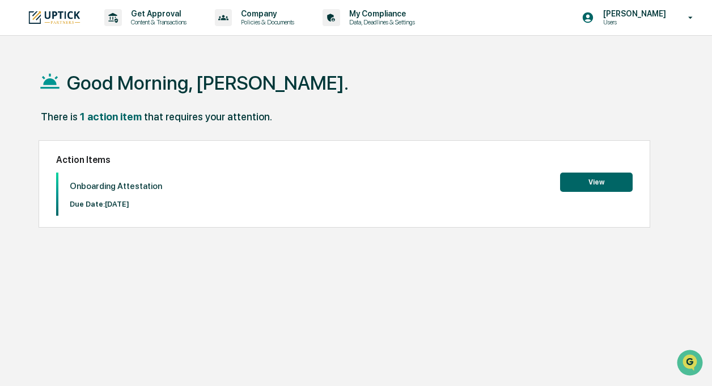
click at [567, 183] on button "View" at bounding box center [596, 181] width 73 height 19
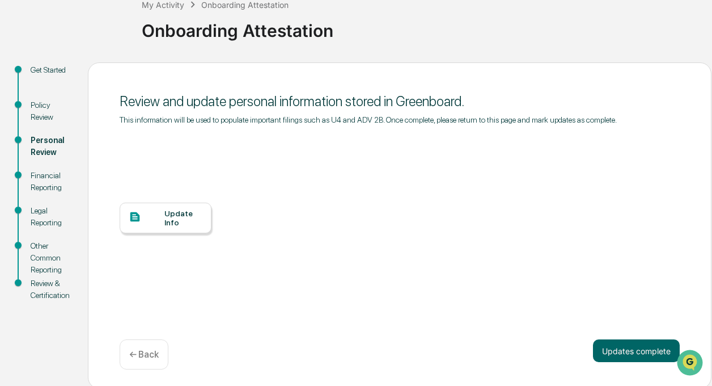
scroll to position [76, 0]
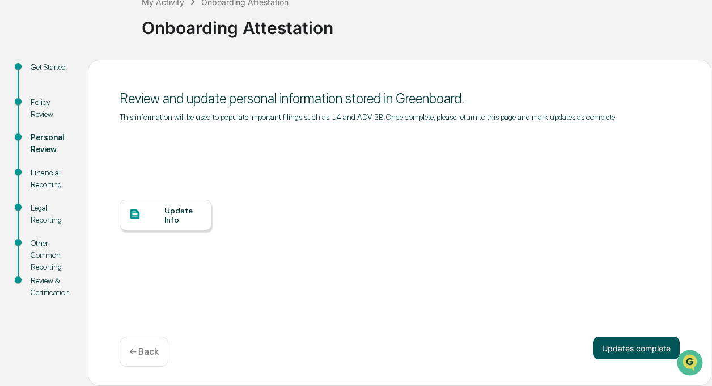
click at [647, 349] on button "Updates complete" at bounding box center [636, 347] width 87 height 23
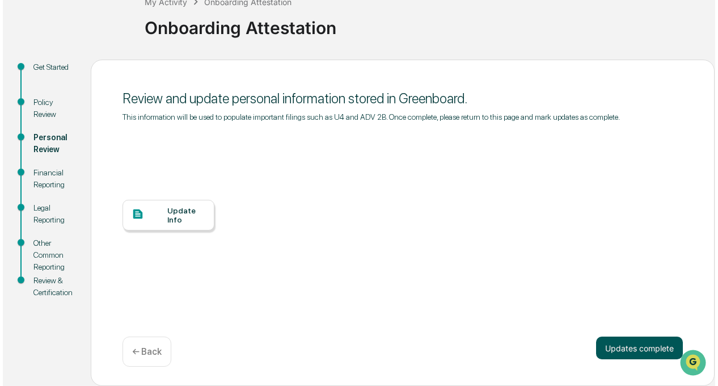
scroll to position [71, 0]
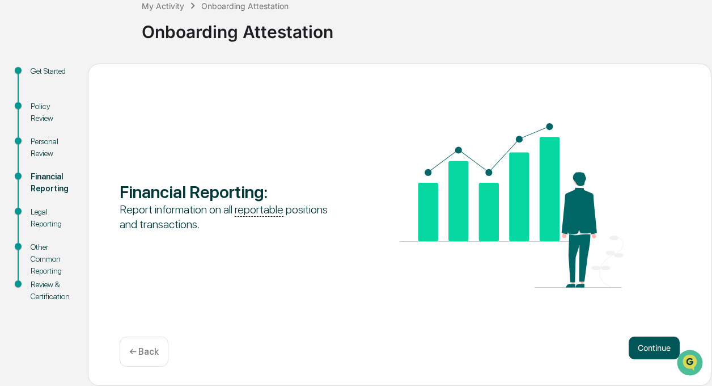
click at [666, 346] on button "Continue" at bounding box center [654, 347] width 51 height 23
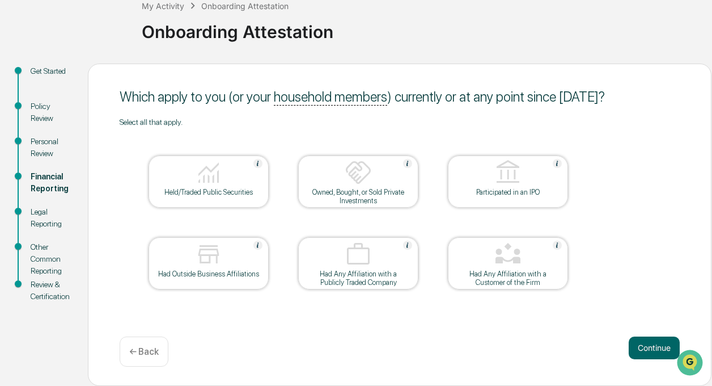
click at [208, 187] on div at bounding box center [208, 173] width 113 height 29
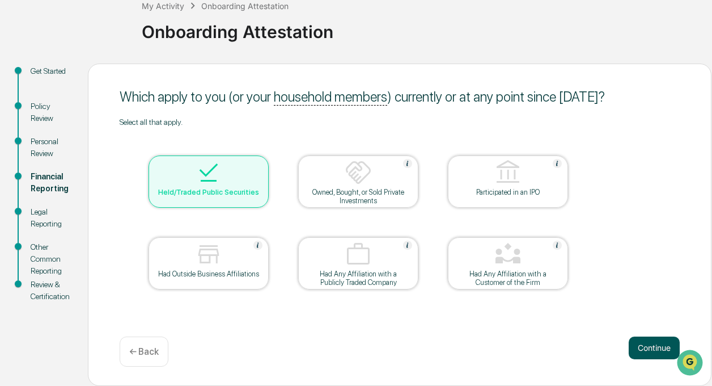
click at [657, 352] on button "Continue" at bounding box center [654, 347] width 51 height 23
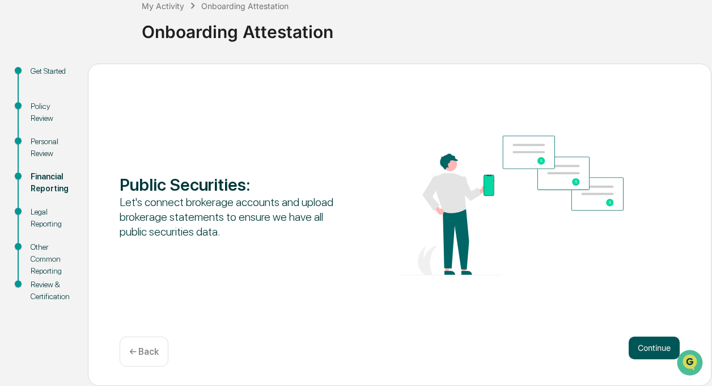
click at [633, 349] on button "Continue" at bounding box center [654, 347] width 51 height 23
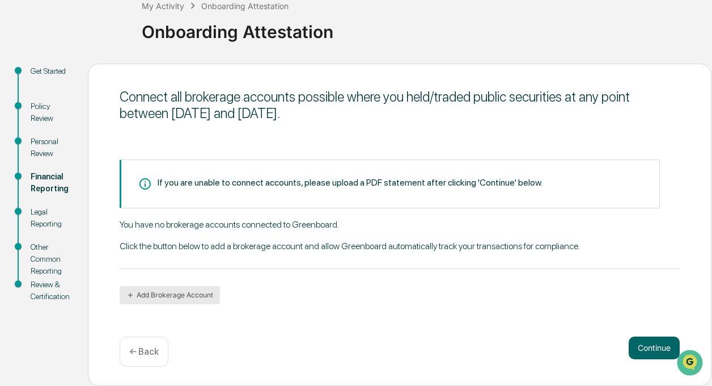
click at [156, 293] on button "Add Brokerage Account" at bounding box center [170, 295] width 100 height 18
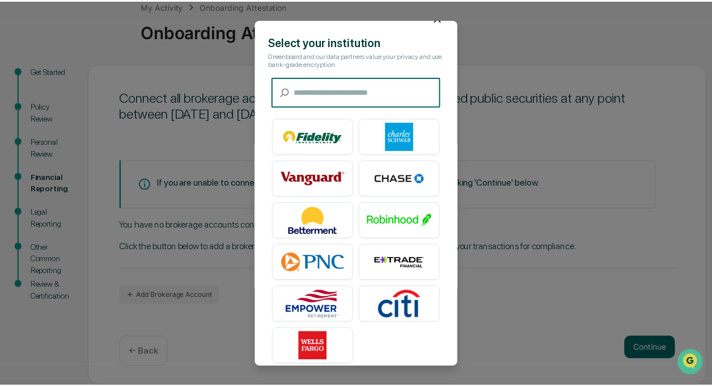
scroll to position [33, 0]
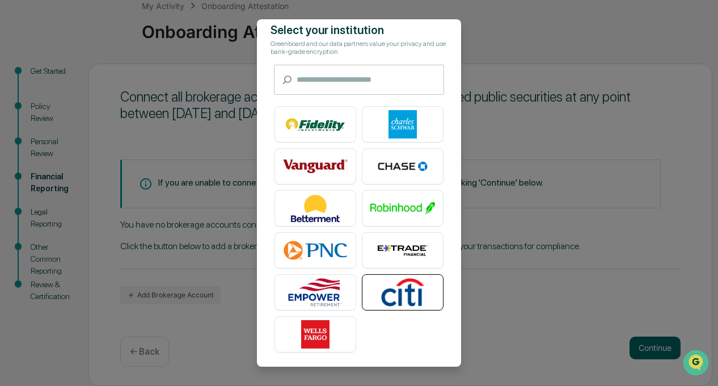
click at [407, 286] on img at bounding box center [402, 292] width 65 height 28
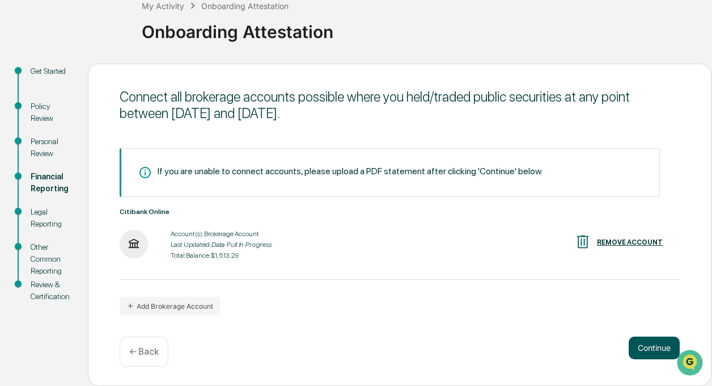
click at [658, 346] on button "Continue" at bounding box center [654, 347] width 51 height 23
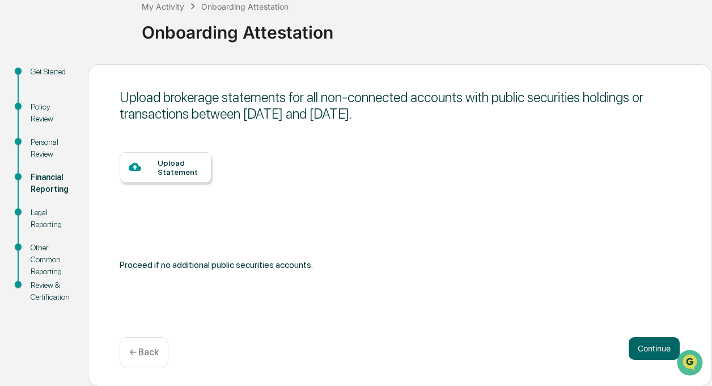
scroll to position [71, 0]
click at [657, 351] on button "Continue" at bounding box center [654, 347] width 51 height 23
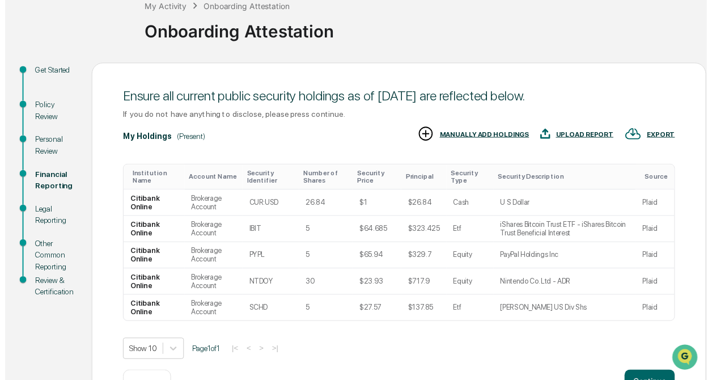
scroll to position [115, 0]
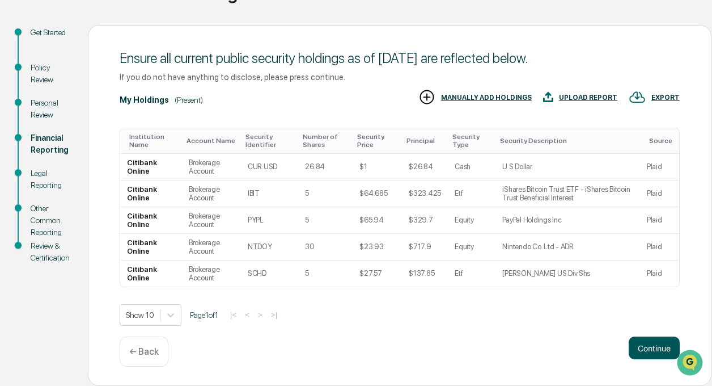
click at [660, 349] on button "Continue" at bounding box center [654, 347] width 51 height 23
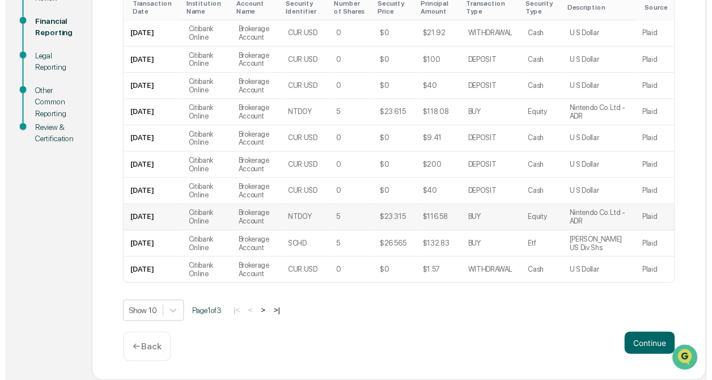
scroll to position [252, 0]
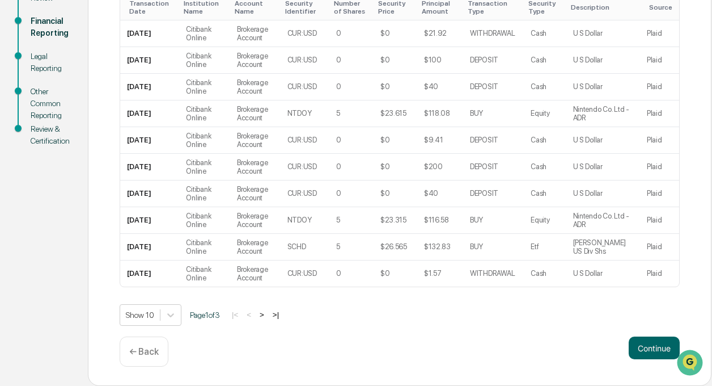
click at [155, 360] on div "← Back" at bounding box center [144, 351] width 49 height 30
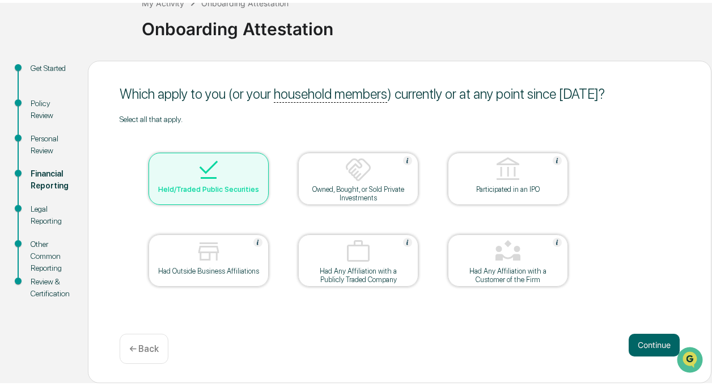
scroll to position [71, 0]
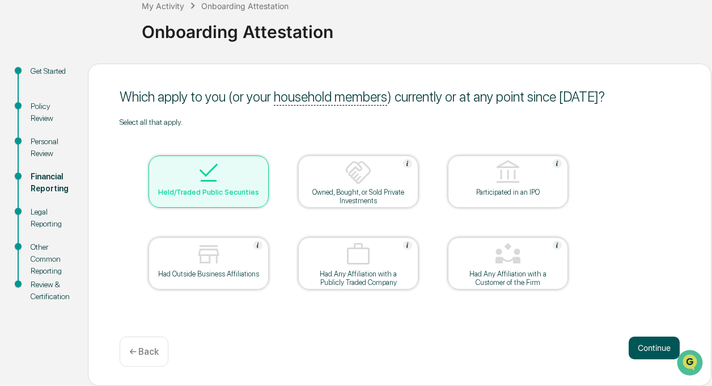
click at [658, 344] on button "Continue" at bounding box center [654, 347] width 51 height 23
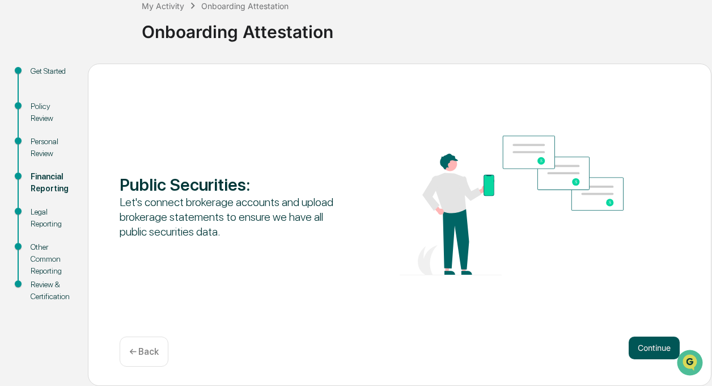
click at [662, 346] on button "Continue" at bounding box center [654, 347] width 51 height 23
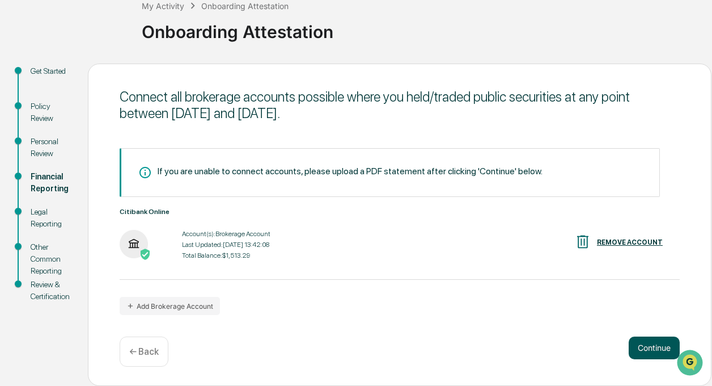
click at [634, 352] on button "Continue" at bounding box center [654, 347] width 51 height 23
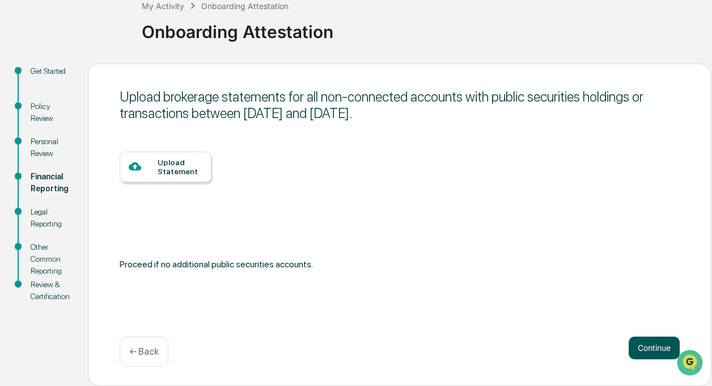
click at [653, 348] on button "Continue" at bounding box center [654, 347] width 51 height 23
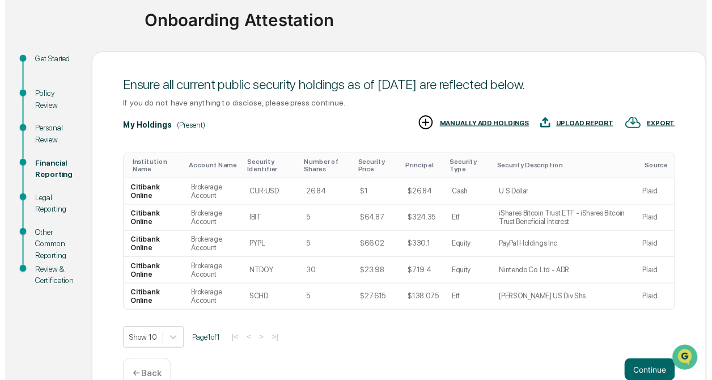
scroll to position [115, 0]
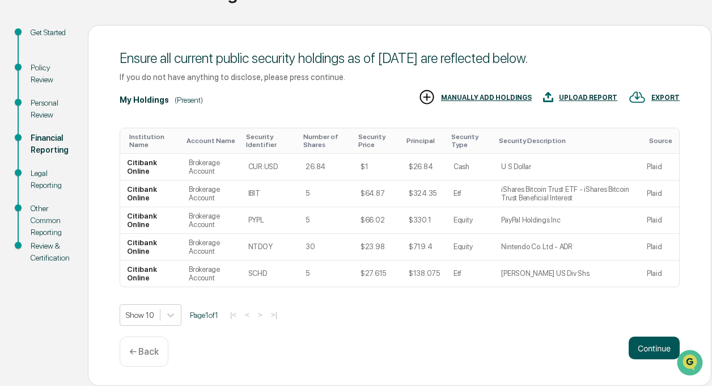
click at [655, 348] on button "Continue" at bounding box center [654, 347] width 51 height 23
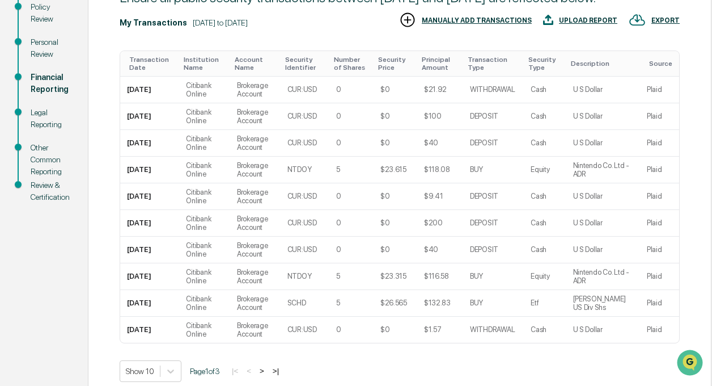
scroll to position [252, 0]
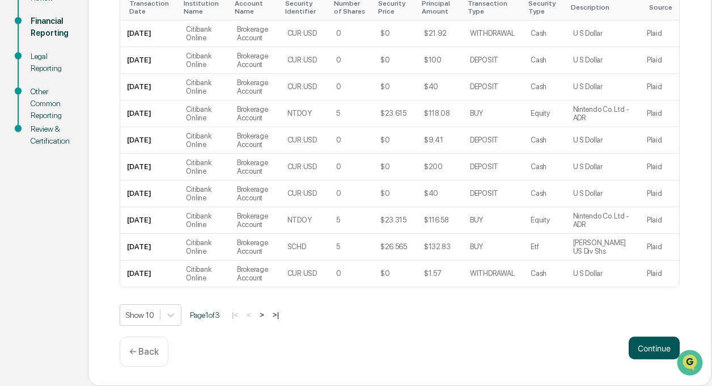
click at [650, 350] on button "Continue" at bounding box center [654, 347] width 51 height 23
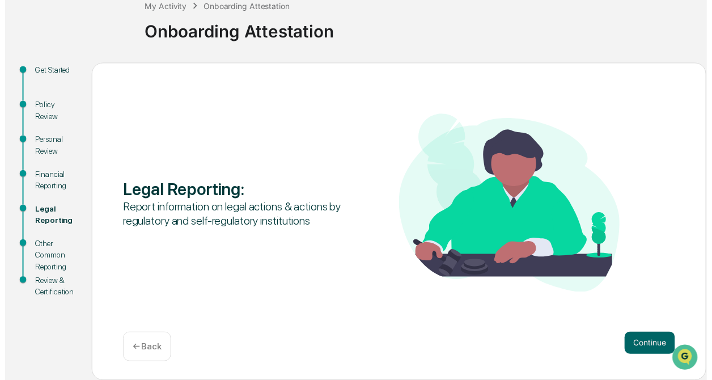
scroll to position [71, 0]
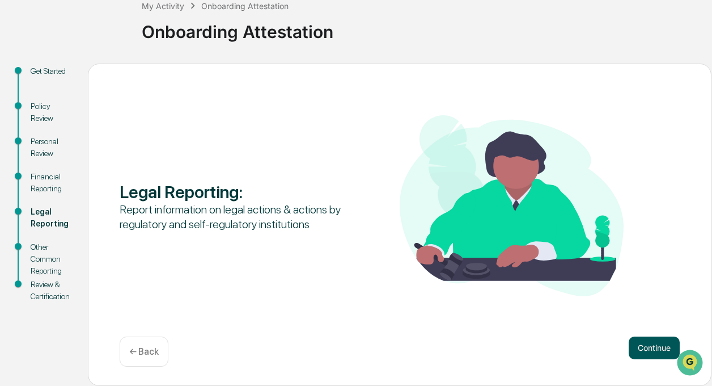
click at [637, 350] on button "Continue" at bounding box center [654, 347] width 51 height 23
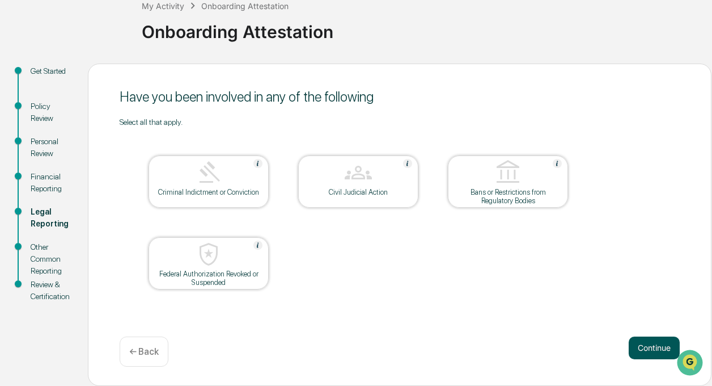
click at [637, 350] on button "Continue" at bounding box center [654, 347] width 51 height 23
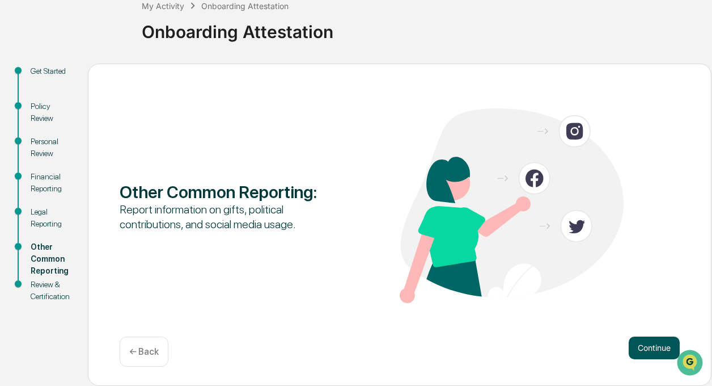
click at [649, 348] on button "Continue" at bounding box center [654, 347] width 51 height 23
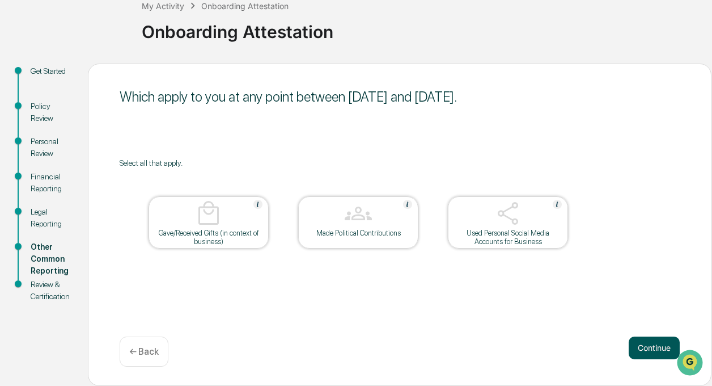
click at [637, 343] on button "Continue" at bounding box center [654, 347] width 51 height 23
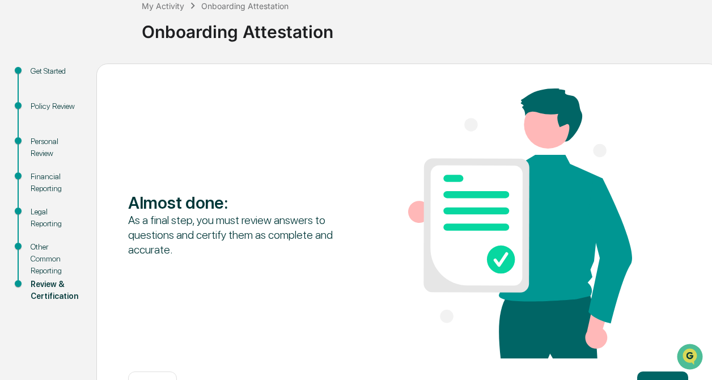
scroll to position [113, 0]
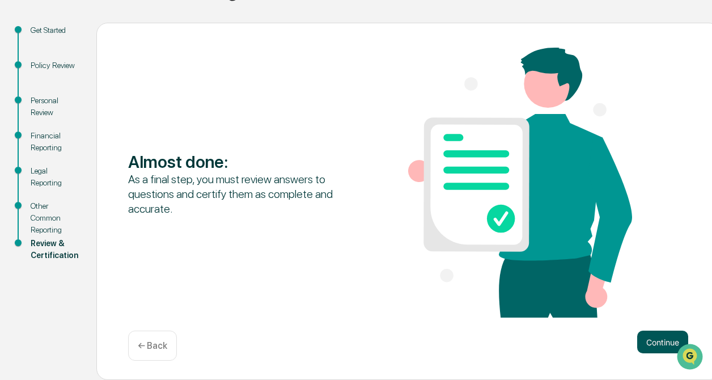
click at [643, 339] on button "Continue" at bounding box center [662, 342] width 51 height 23
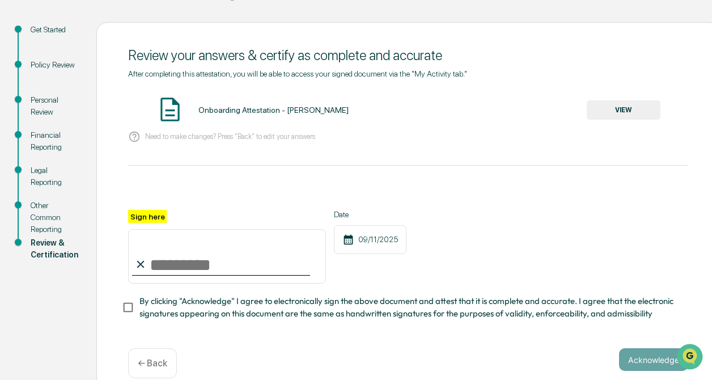
click at [630, 116] on button "VIEW" at bounding box center [624, 109] width 74 height 19
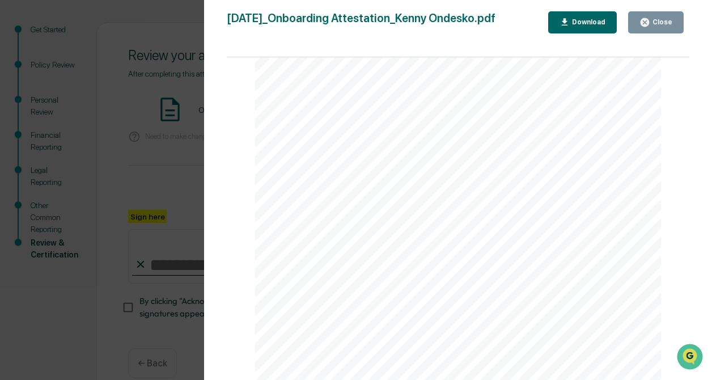
scroll to position [3333, 0]
click at [666, 26] on div "Close" at bounding box center [661, 22] width 22 height 8
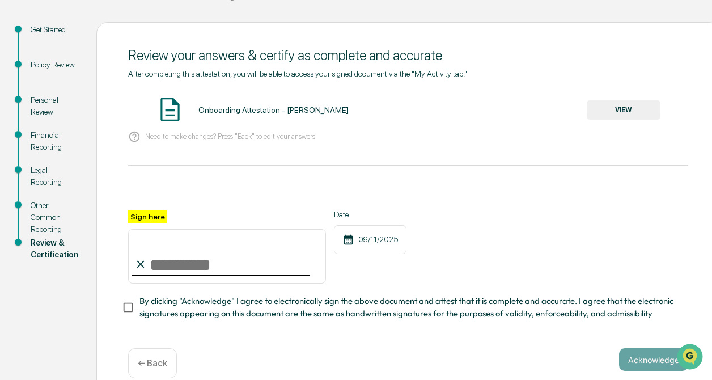
click at [236, 260] on input "Sign here" at bounding box center [227, 256] width 198 height 54
type input "**********"
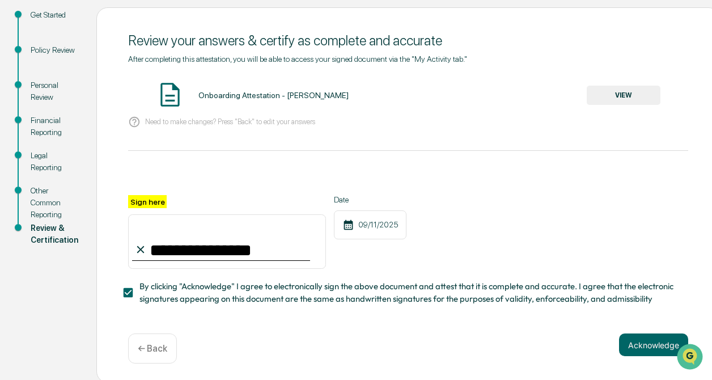
scroll to position [135, 0]
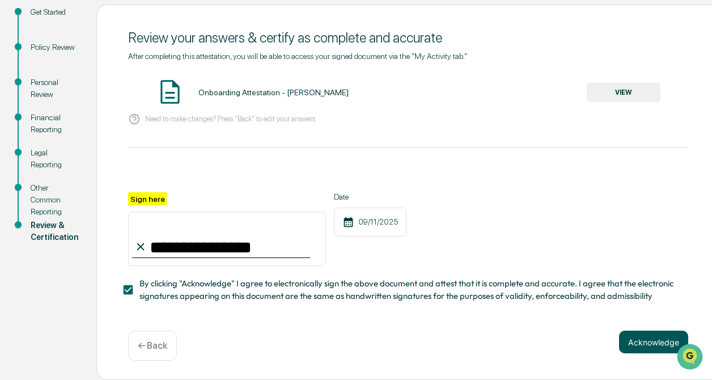
click at [639, 341] on button "Acknowledge" at bounding box center [653, 342] width 69 height 23
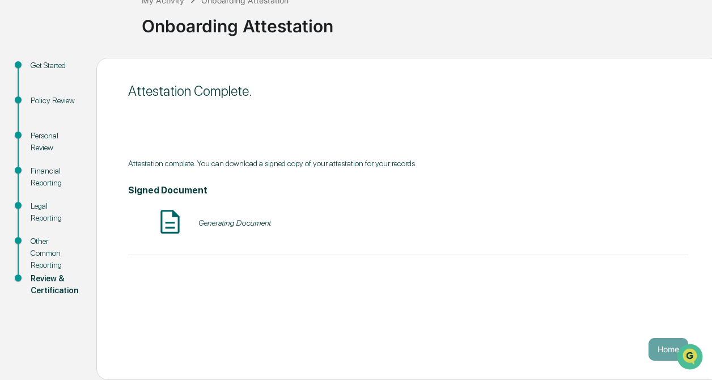
scroll to position [77, 0]
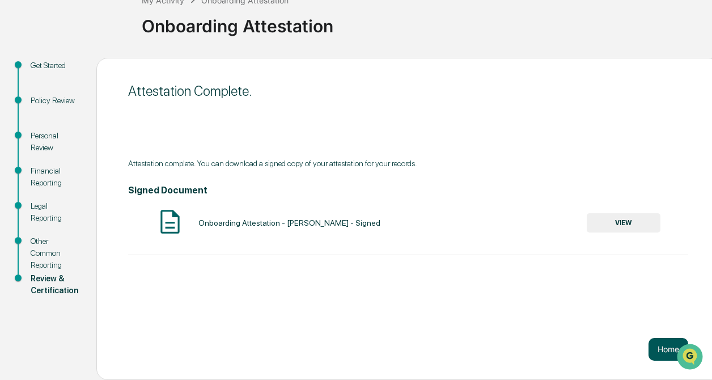
click at [653, 346] on button "Home" at bounding box center [669, 349] width 40 height 23
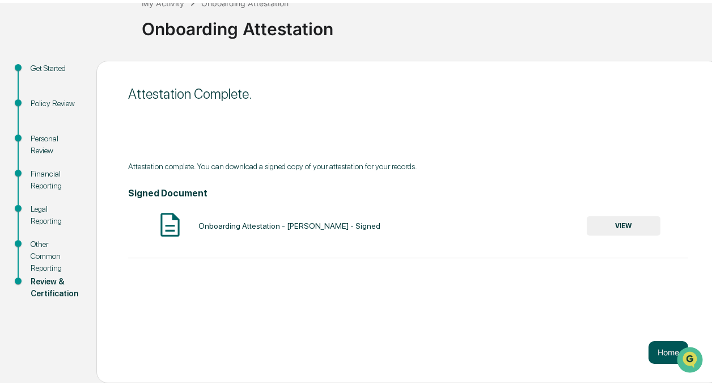
scroll to position [53, 0]
